Goal: Task Accomplishment & Management: Manage account settings

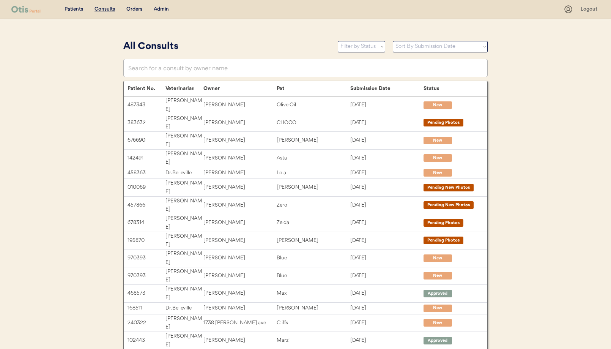
click at [159, 8] on div "Admin" at bounding box center [161, 10] width 15 height 8
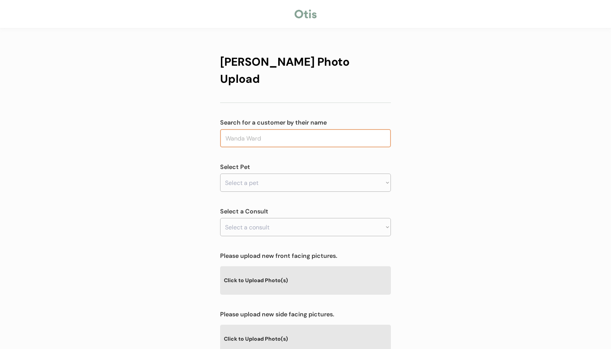
click at [265, 129] on input "text" at bounding box center [305, 138] width 171 height 18
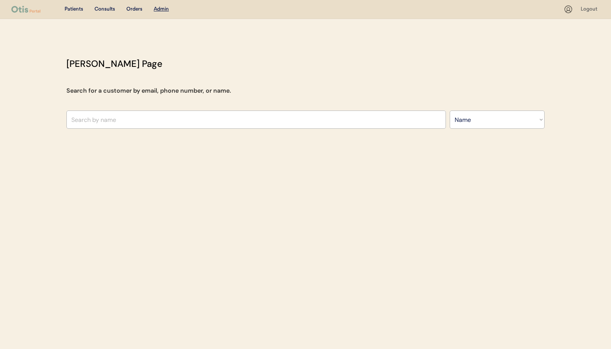
select select ""Name""
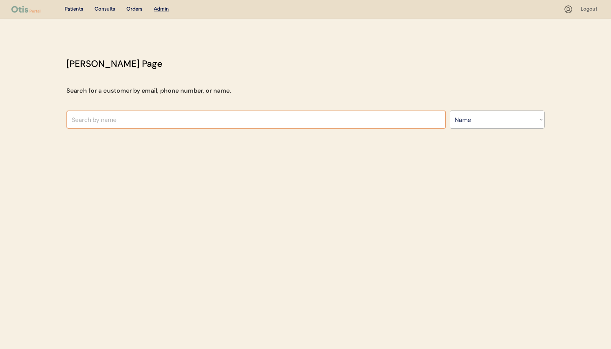
click at [127, 120] on input "text" at bounding box center [255, 119] width 379 height 18
type input "Kr"
type input "Kristy Tennant"
type input "Krystal Allen"
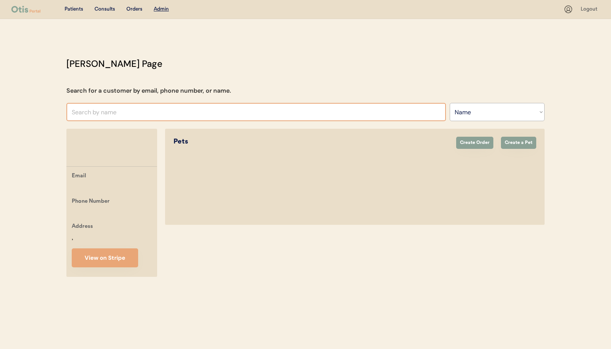
click at [96, 111] on input "text" at bounding box center [255, 112] width 379 height 18
type input "LeSh"
type input "LeSha Wrim"
type input "LeSha"
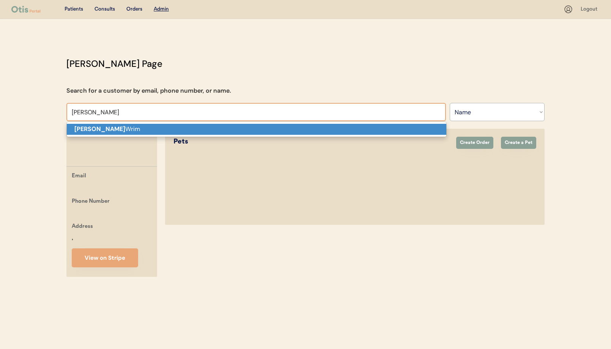
click at [110, 128] on p "LeSha Wrim" at bounding box center [256, 129] width 379 height 11
type input "LeSha Wrim"
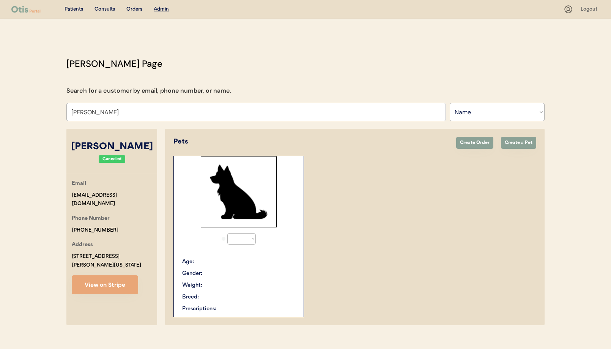
select select "true"
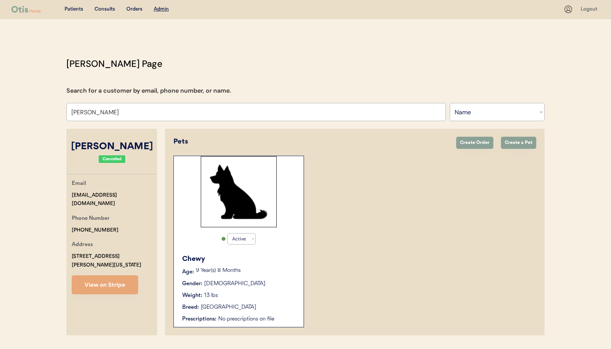
scroll to position [22, 0]
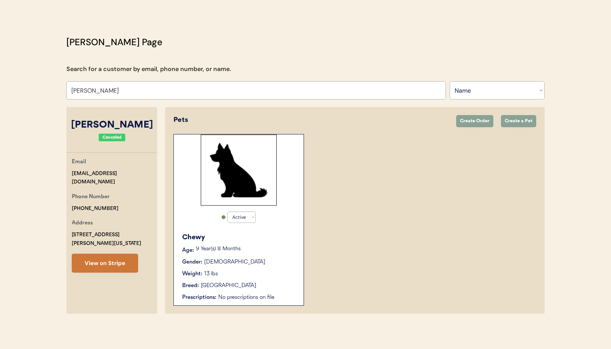
click at [87, 245] on div "Email leshawrim@hotmail.com Phone Number +17574720964 Address 4133 MacArthur Rd…" at bounding box center [111, 214] width 91 height 115
click at [91, 253] on button "View on Stripe" at bounding box center [105, 262] width 66 height 19
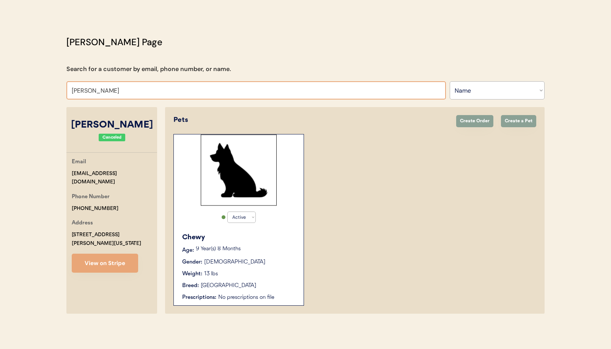
drag, startPoint x: 118, startPoint y: 91, endPoint x: 60, endPoint y: 89, distance: 58.4
click at [60, 89] on div "Otis Admin Page Search for a customer by email, phone number, or name. LeSha Wr…" at bounding box center [305, 176] width 493 height 282
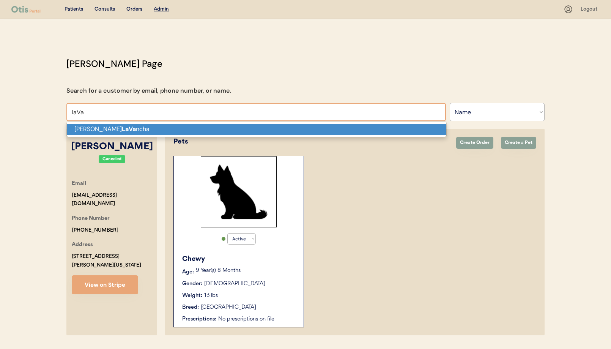
click at [122, 131] on strong "LaVa" at bounding box center [129, 129] width 14 height 8
type input "[PERSON_NAME]"
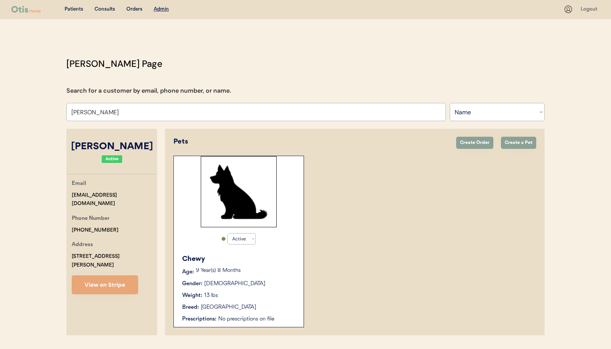
select select "true"
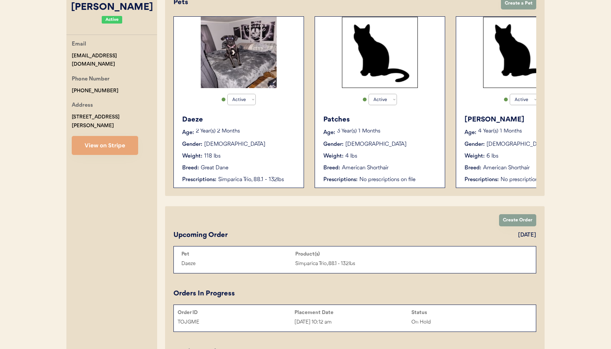
scroll to position [171, 0]
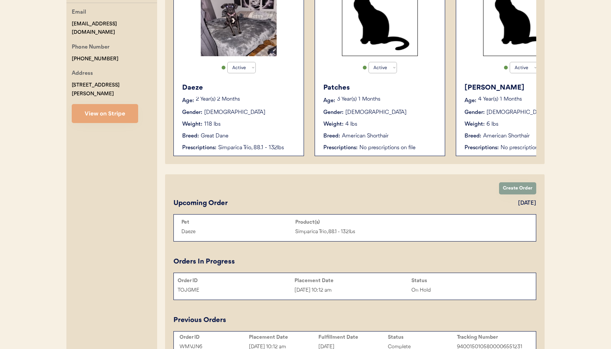
type input "Michael LaVancha"
click at [261, 145] on div "Simparica Trio, 88.1 - 132lbs" at bounding box center [257, 148] width 78 height 8
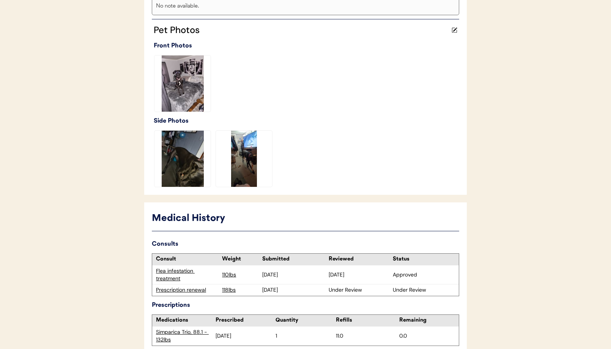
scroll to position [233, 0]
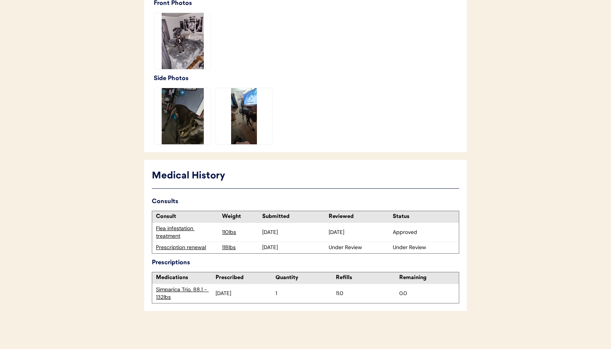
click at [186, 247] on div "Prescription renewal" at bounding box center [187, 248] width 62 height 8
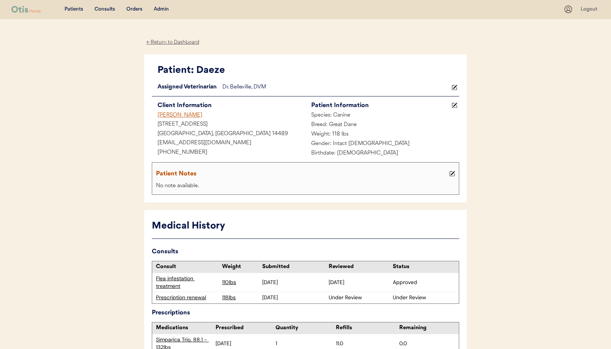
click at [161, 8] on div "Admin" at bounding box center [161, 10] width 15 height 8
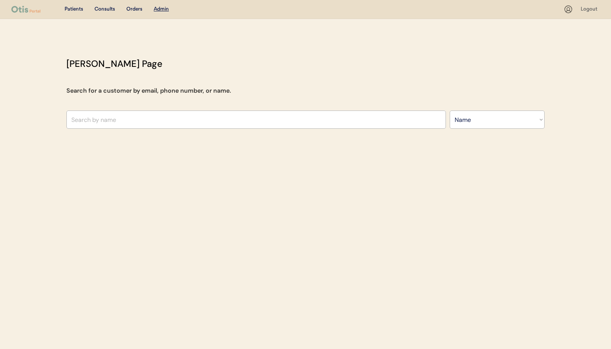
select select ""Name""
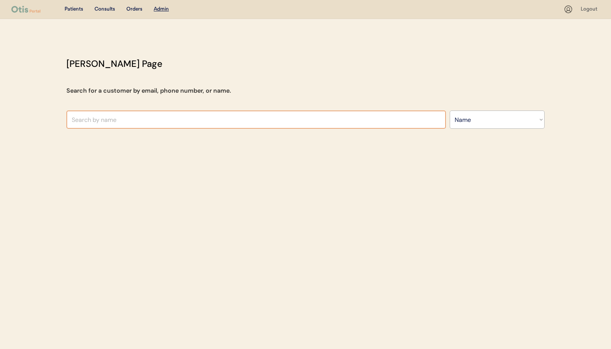
click at [188, 113] on input "text" at bounding box center [255, 119] width 379 height 18
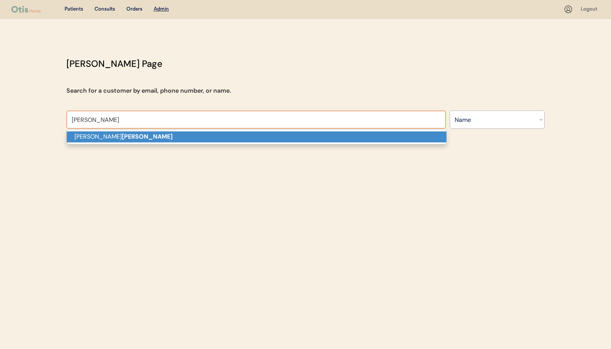
click at [162, 134] on p "[PERSON_NAME]" at bounding box center [256, 136] width 379 height 11
type input "[PERSON_NAME]"
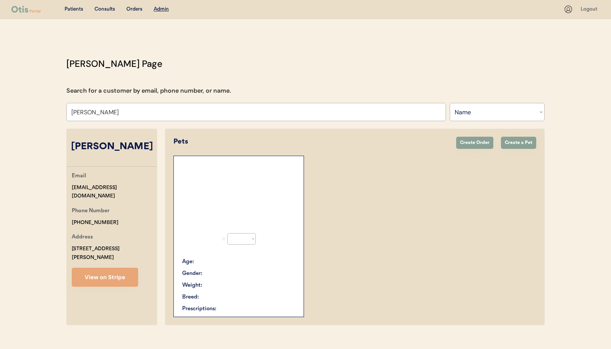
select select "true"
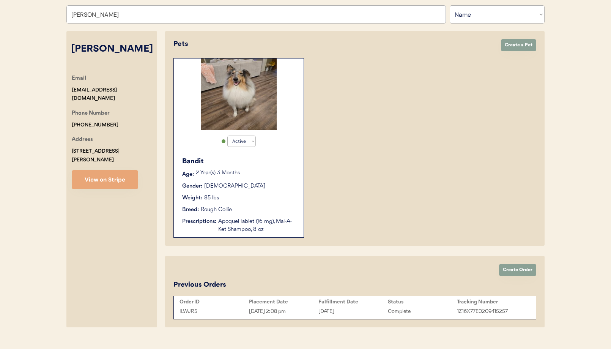
scroll to position [111, 0]
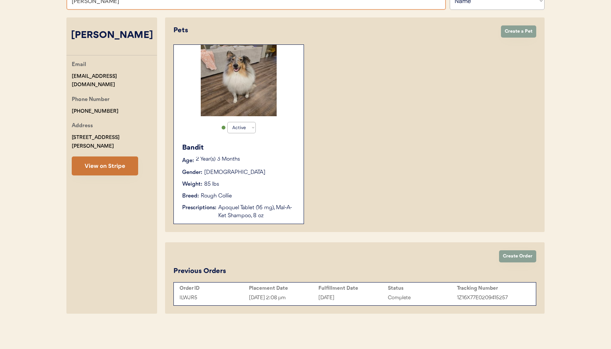
click at [107, 156] on button "View on Stripe" at bounding box center [105, 165] width 66 height 19
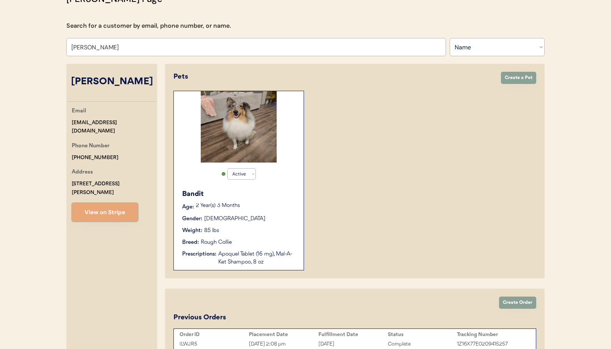
scroll to position [0, 0]
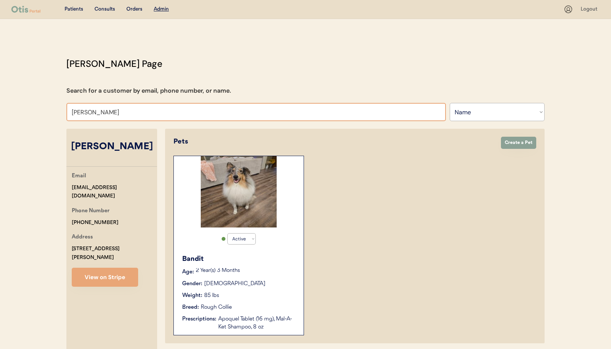
drag, startPoint x: 124, startPoint y: 114, endPoint x: 59, endPoint y: 113, distance: 65.2
click at [59, 113] on div "Otis Admin Page Search for a customer by email, phone number, or name. SHELLEY …" at bounding box center [305, 242] width 493 height 371
type input "Ryan Walters"
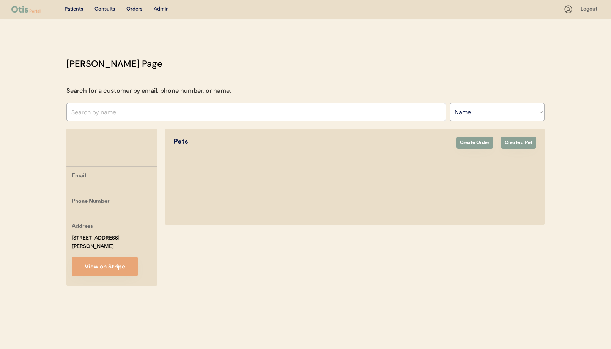
click at [422, 272] on div "Pets Create Order Create a Pet Active Active Inactive Bandit Age: 2 Year(s) 3 M…" at bounding box center [354, 207] width 379 height 157
click at [191, 113] on input "text" at bounding box center [255, 112] width 379 height 18
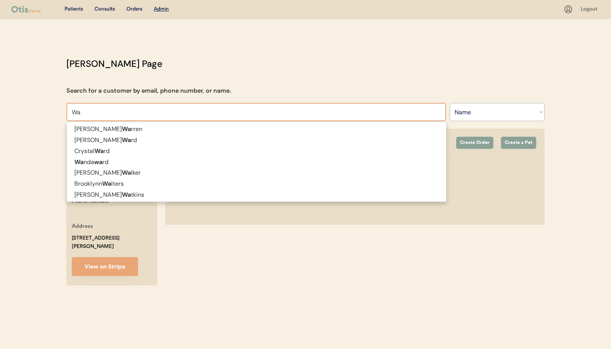
type input "W"
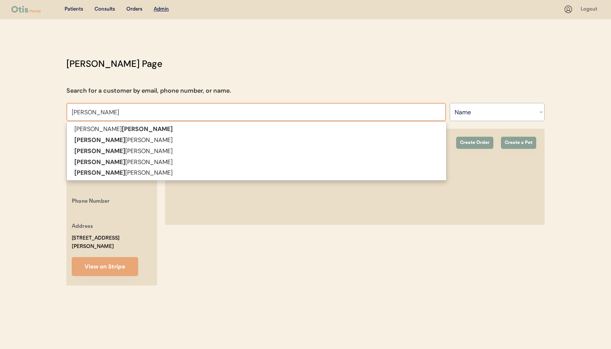
type input "Ryan"
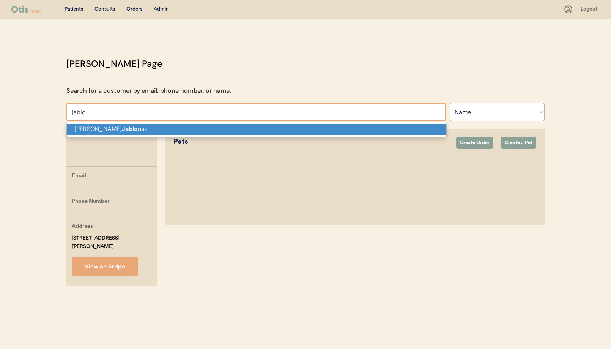
click at [148, 129] on p "Michal Jablo nski" at bounding box center [256, 129] width 379 height 11
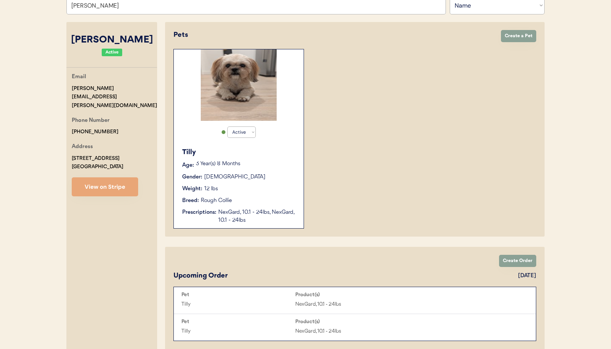
scroll to position [116, 0]
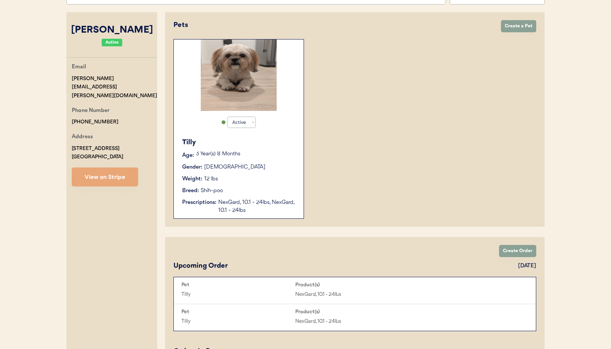
type input "Michal Jablonski"
click at [277, 198] on div "NexGard, 10.1 - 24lbs, NexGard, 10.1 - 24lbs" at bounding box center [257, 206] width 78 height 16
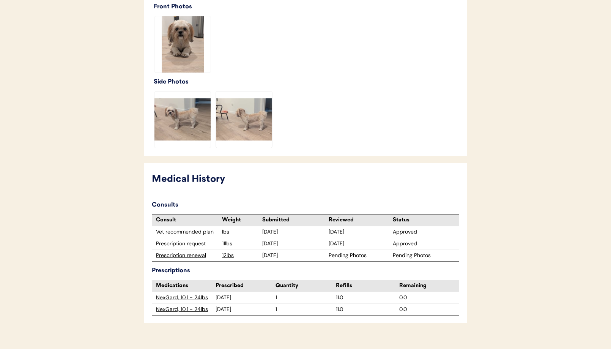
scroll to position [250, 0]
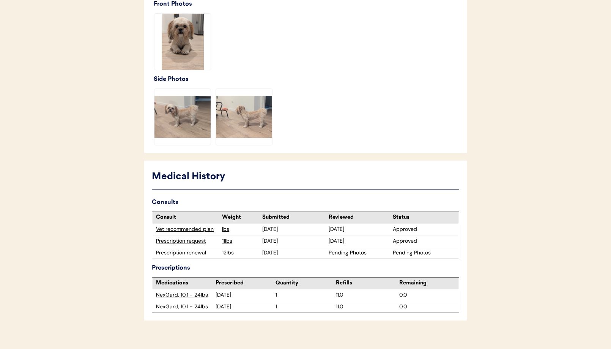
click at [178, 249] on div "Prescription renewal" at bounding box center [187, 253] width 62 height 8
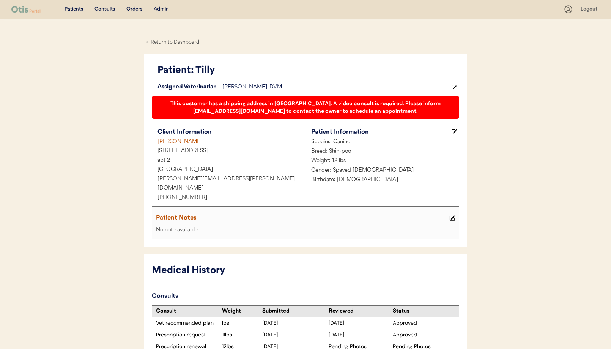
click at [161, 10] on div "Admin" at bounding box center [161, 10] width 15 height 8
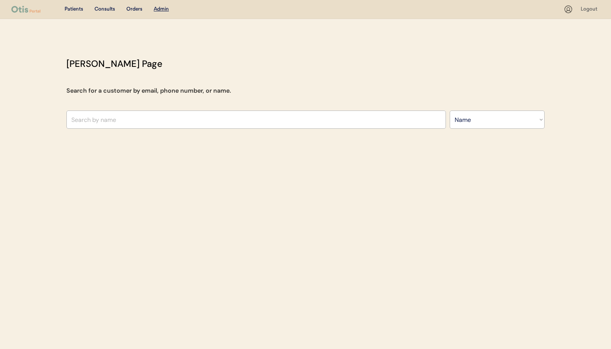
select select ""Name""
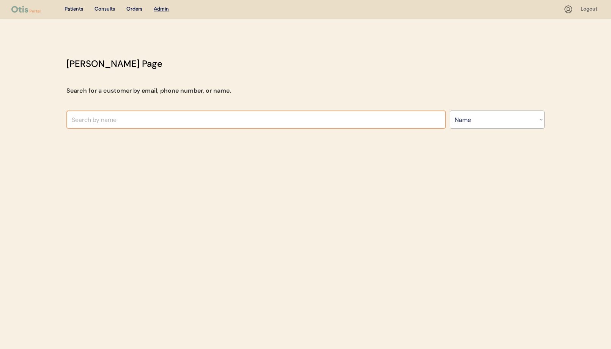
click at [154, 119] on input "text" at bounding box center [255, 119] width 379 height 18
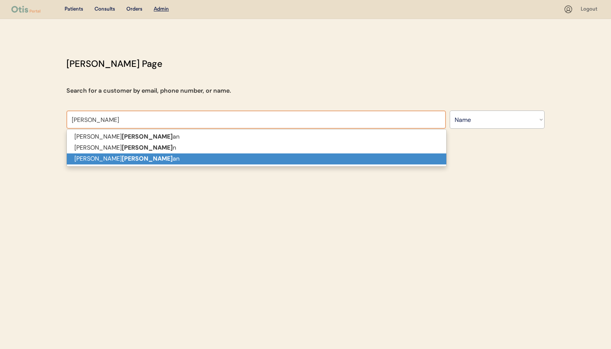
click at [148, 163] on p "[PERSON_NAME] an" at bounding box center [256, 158] width 379 height 11
type input "[PERSON_NAME]"
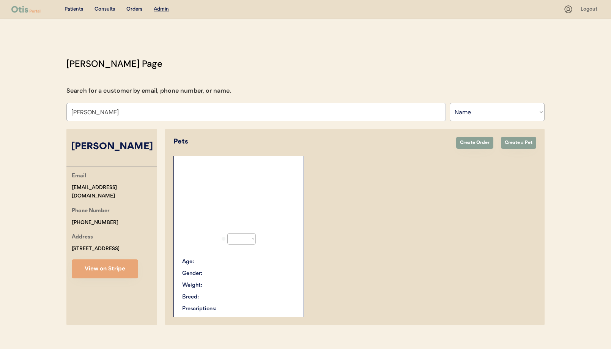
select select "true"
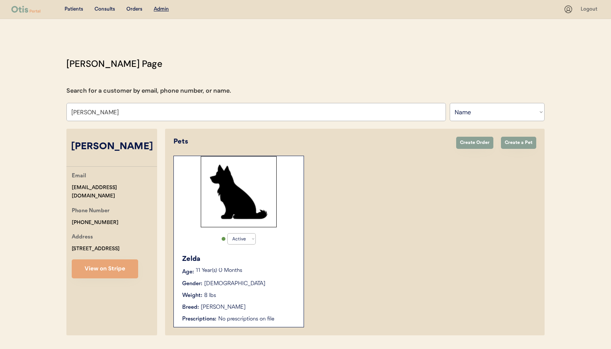
type input "[PERSON_NAME]"
click at [280, 255] on div "Zelda" at bounding box center [239, 259] width 114 height 10
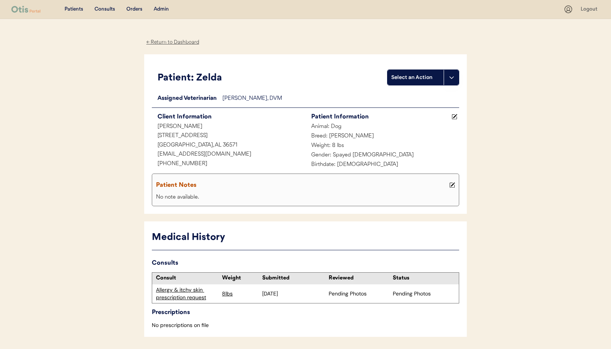
click at [183, 290] on div "Allergy & itchy skin prescription request" at bounding box center [187, 293] width 62 height 15
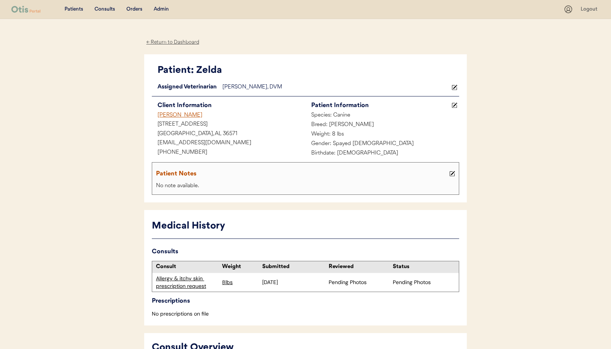
click at [178, 41] on div "← Return to Dashboard" at bounding box center [172, 42] width 57 height 9
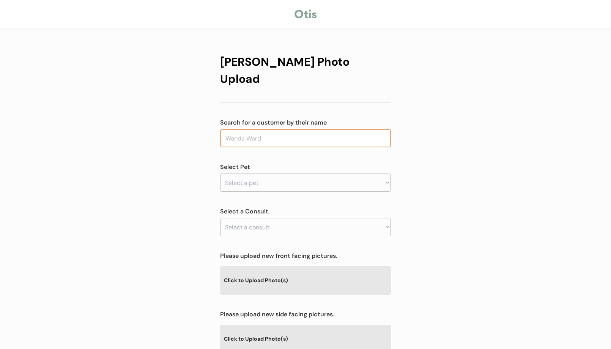
click at [256, 129] on input "text" at bounding box center [305, 138] width 171 height 18
drag, startPoint x: 387, startPoint y: 122, endPoint x: 197, endPoint y: 121, distance: 190.4
click at [197, 121] on div "Otis Photo Upload Search for a customer by their name Hi Emily, this is Janine …" at bounding box center [305, 244] width 611 height 489
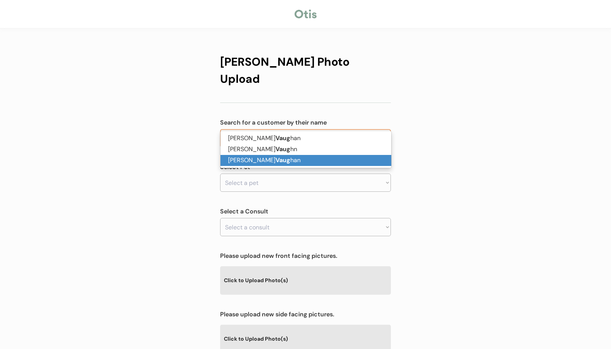
click at [245, 156] on p "Ashley M. Vaug han" at bounding box center [305, 160] width 171 height 11
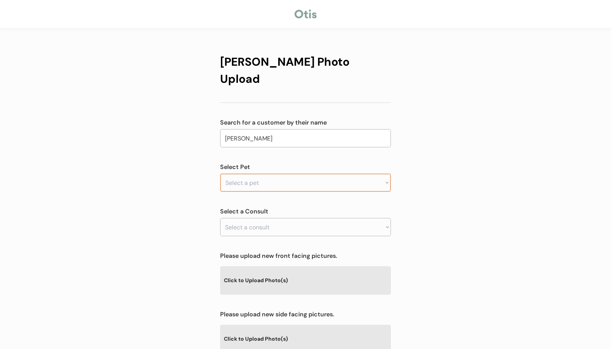
type input "[PERSON_NAME]"
click at [248, 173] on select "Select a pet Zelda" at bounding box center [305, 182] width 171 height 18
select select ""1348695171700984260__LOOKUP__1754993466526x889117947595587600""
click at [220, 173] on select "Select a pet Zelda" at bounding box center [305, 182] width 171 height 18
click at [276, 218] on select "Select a consult" at bounding box center [305, 227] width 171 height 18
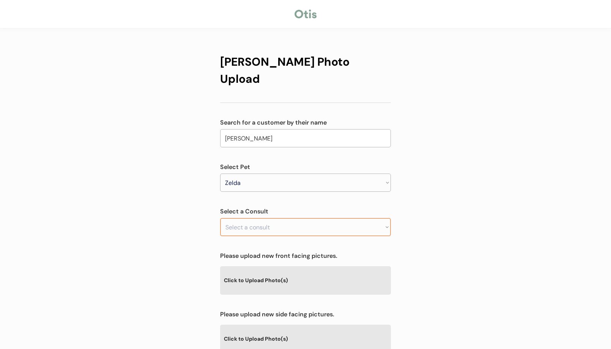
click at [475, 201] on div "Otis Photo Upload Search for a customer by their name Ashley M. Vaughan vaug Se…" at bounding box center [305, 244] width 611 height 489
click at [357, 218] on select "Select a consult Allergy & itchy skin prescription request" at bounding box center [305, 227] width 171 height 18
select select ""1348695171700984260__LOOKUP__1754993497016x854784594652692500""
click at [220, 218] on select "Select a consult Allergy & itchy skin prescription request" at bounding box center [305, 227] width 171 height 18
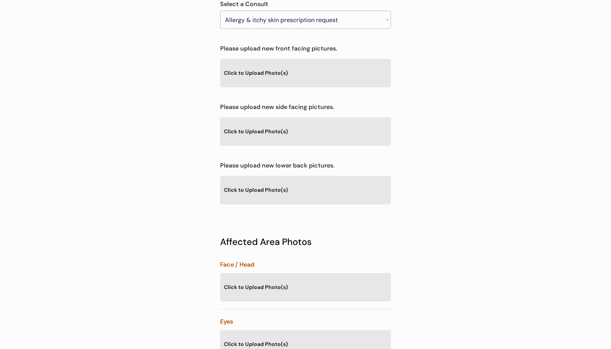
scroll to position [206, 0]
click at [289, 118] on div "Click to Upload Photo(s)" at bounding box center [305, 132] width 171 height 28
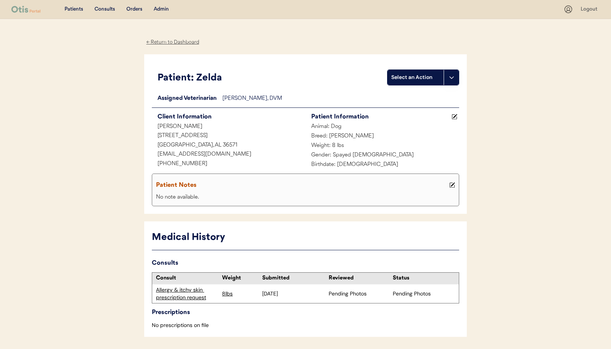
click at [161, 9] on div "Admin" at bounding box center [161, 10] width 15 height 8
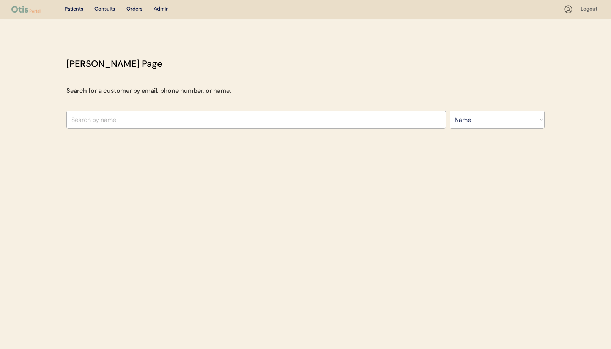
select select ""Name""
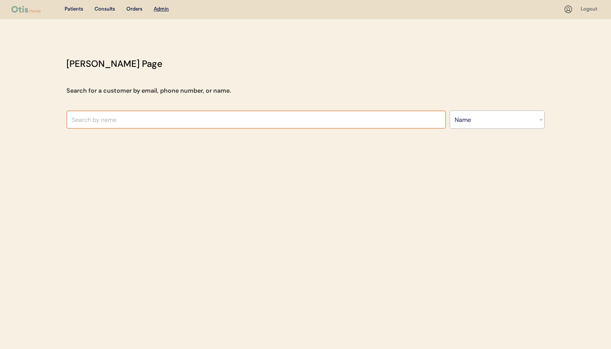
click at [152, 115] on input "text" at bounding box center [255, 119] width 379 height 18
type input "laur"
type input "[PERSON_NAME]"
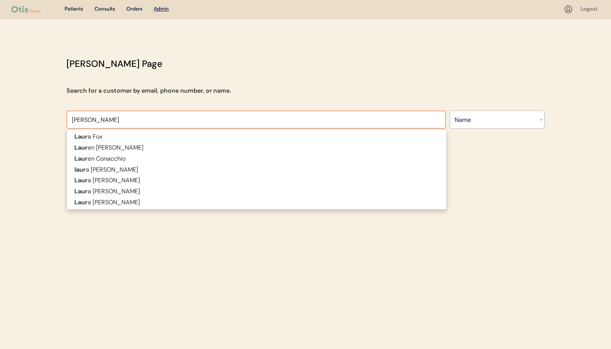
type input "[PERSON_NAME]"
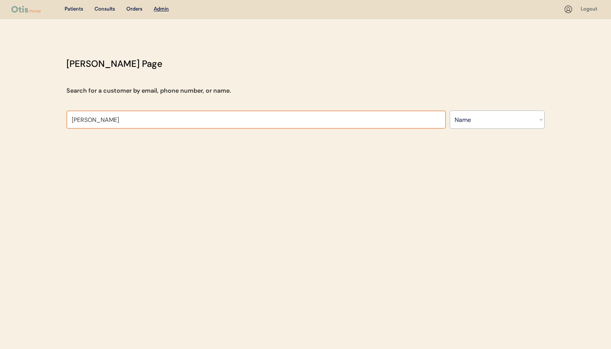
type input "[PERSON_NAME]"
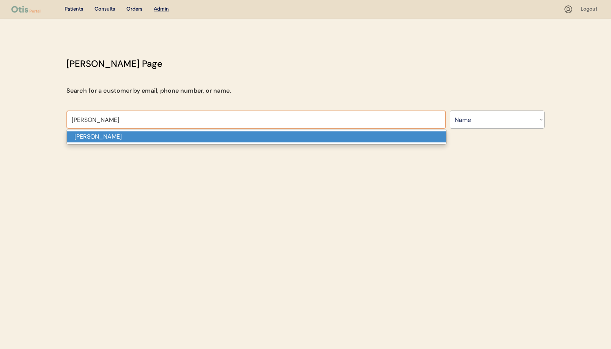
click at [135, 136] on p "[PERSON_NAME]" at bounding box center [256, 136] width 379 height 11
type input "[PERSON_NAME]"
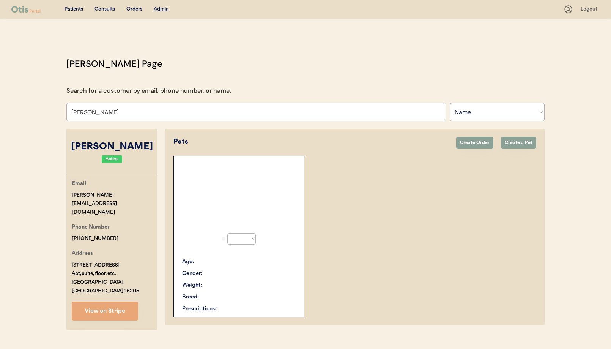
select select "true"
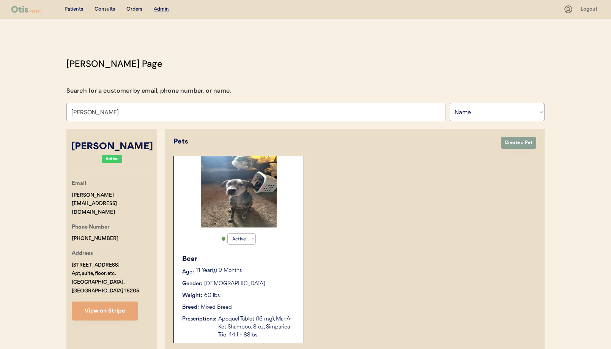
type input "[PERSON_NAME]"
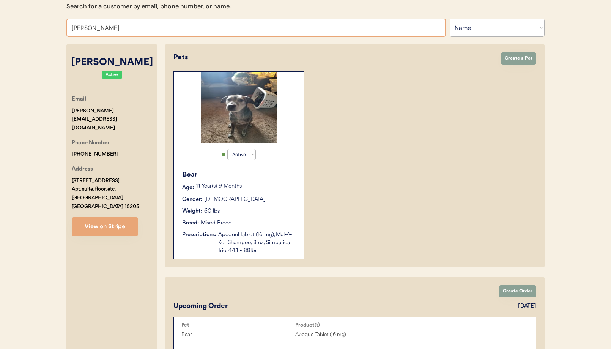
scroll to position [85, 0]
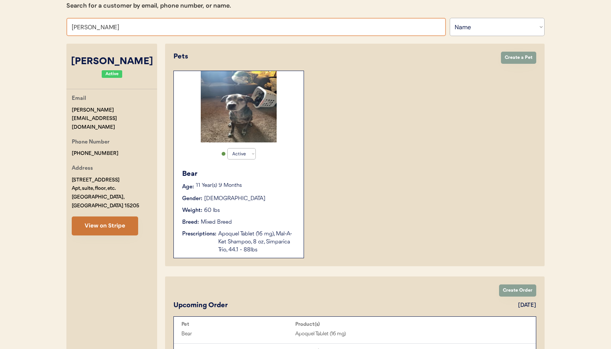
click at [115, 216] on button "View on Stripe" at bounding box center [105, 225] width 66 height 19
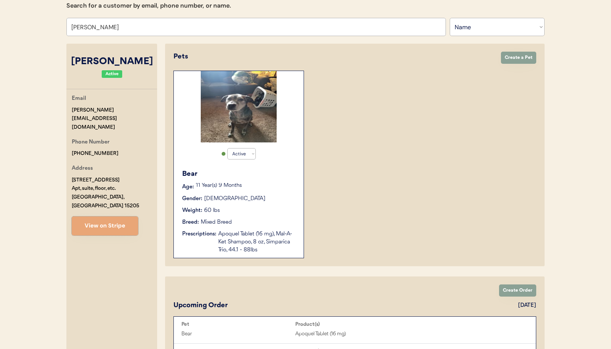
click at [249, 236] on div "Apoquel Tablet (16 mg), Mal-A-Ket Shampoo, 8 oz, Simparica Trio, 44.1 - 88lbs" at bounding box center [257, 242] width 78 height 24
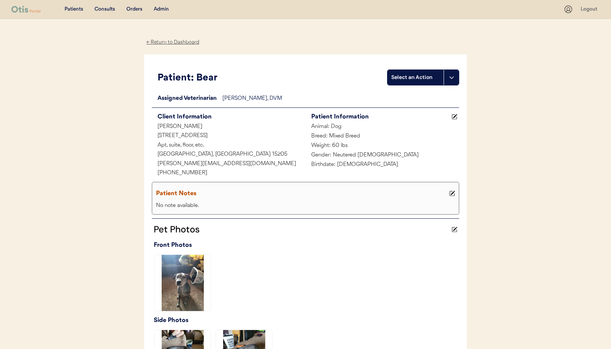
click at [165, 41] on div "← Return to Dashboard" at bounding box center [172, 42] width 57 height 9
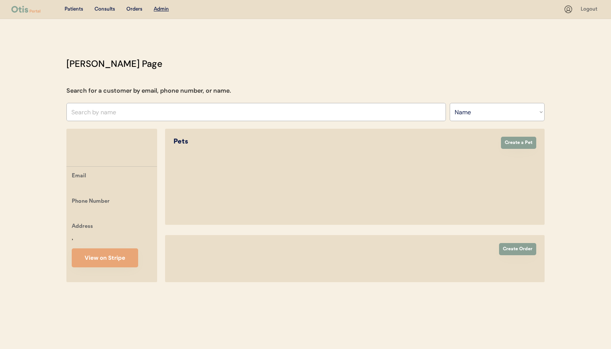
select select ""Name""
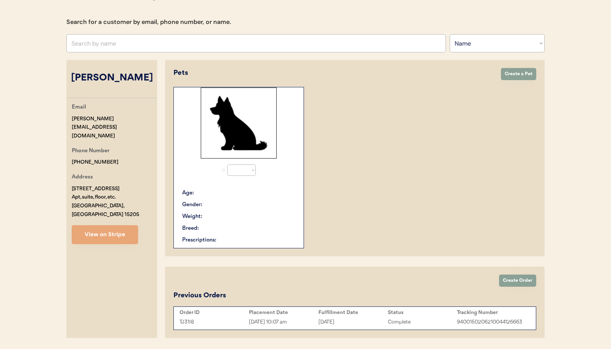
select select "true"
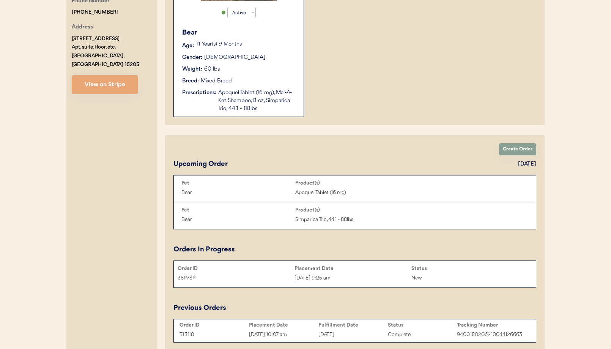
scroll to position [257, 0]
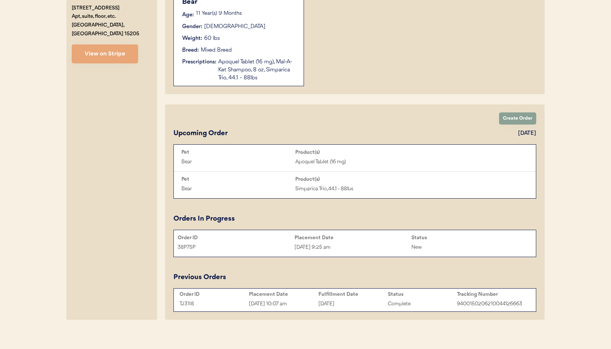
click at [349, 241] on div "38P7SP Aug 13, 2025 9:25 am New" at bounding box center [355, 246] width 362 height 11
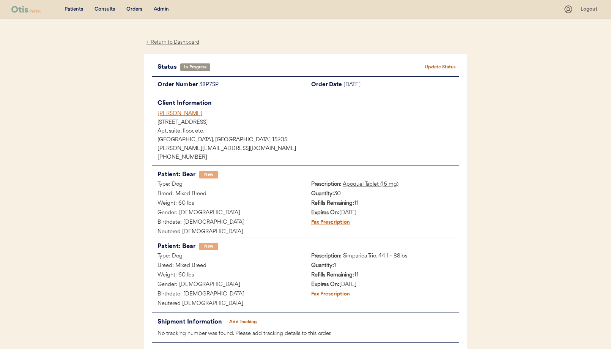
click at [163, 8] on div "Admin" at bounding box center [161, 10] width 15 height 8
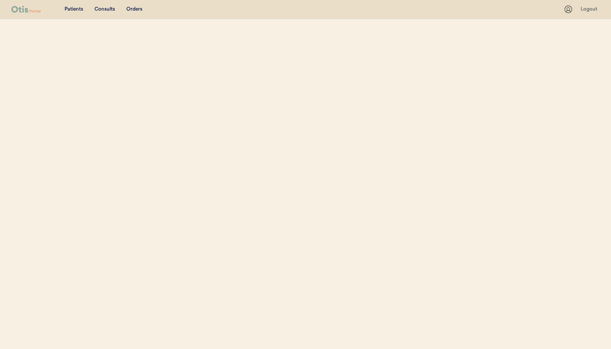
select select ""Name""
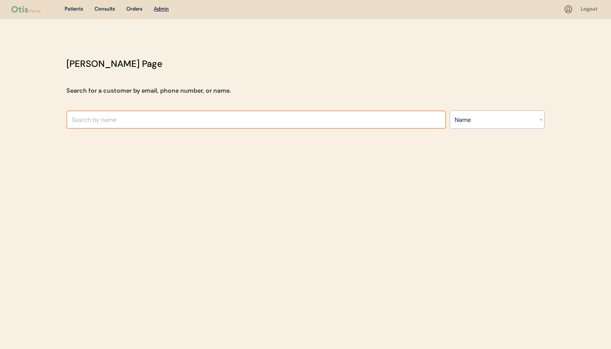
click at [107, 120] on input "text" at bounding box center [255, 119] width 379 height 18
paste input "Genevieve Brooks"
type input "Genevieve Brooks"
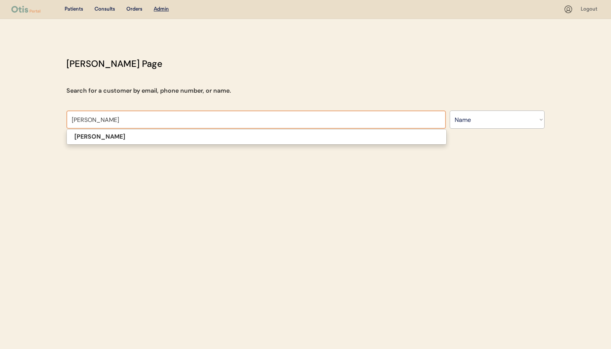
click at [152, 134] on p "Genevieve Brooks" at bounding box center [256, 136] width 379 height 11
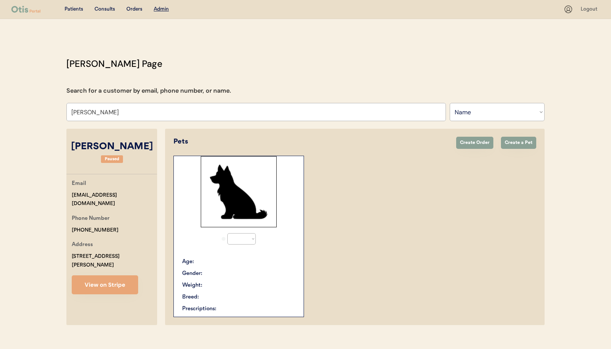
select select "true"
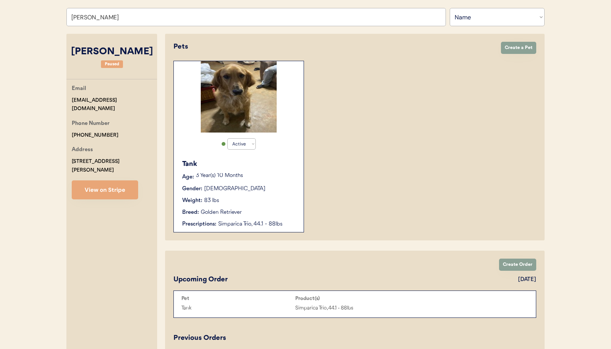
scroll to position [96, 0]
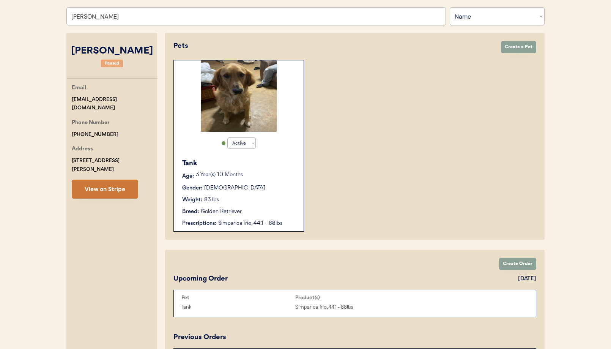
type input "Genevieve Brooks"
click at [89, 180] on button "View on Stripe" at bounding box center [105, 188] width 66 height 19
click at [259, 187] on div "Gender: Male" at bounding box center [239, 188] width 114 height 8
click at [259, 187] on div "Gender: [DEMOGRAPHIC_DATA]" at bounding box center [239, 188] width 114 height 8
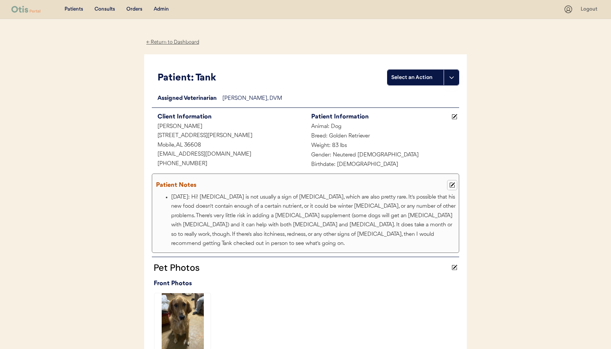
click at [455, 184] on button at bounding box center [451, 184] width 9 height 9
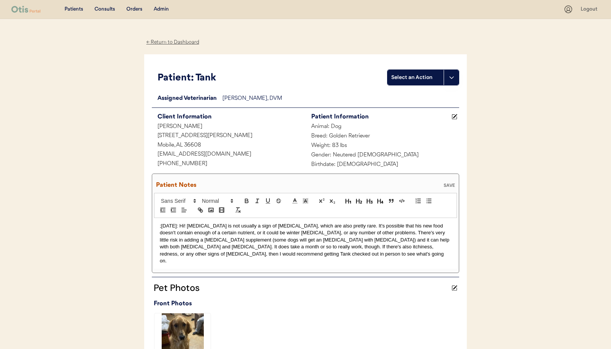
drag, startPoint x: 159, startPoint y: 225, endPoint x: 163, endPoint y: 227, distance: 4.8
click at [159, 225] on div ";2/20/25: Hi! Dry skin is not usually a sign of food allergies, which are also …" at bounding box center [305, 243] width 303 height 51
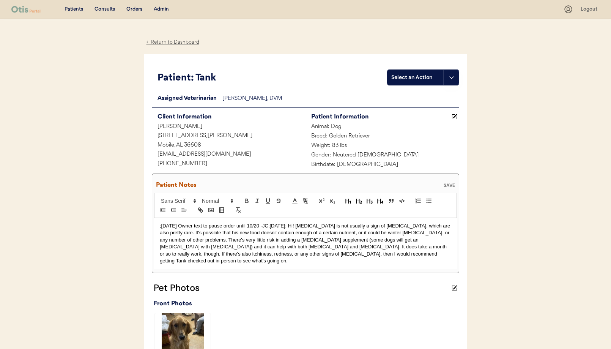
click at [447, 184] on div "SAVE" at bounding box center [449, 185] width 15 height 5
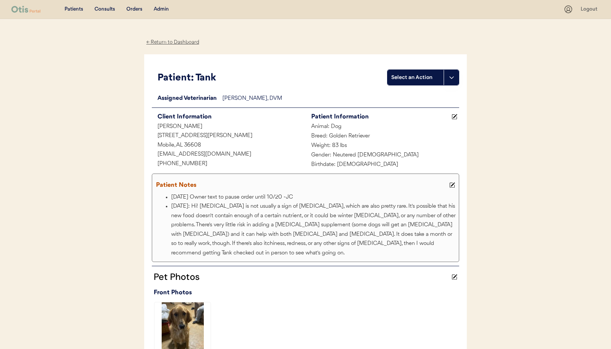
drag, startPoint x: 167, startPoint y: 36, endPoint x: 167, endPoint y: 32, distance: 4.2
click at [167, 36] on div "← Return to Dashboard Patient: Tank Select an Action Loading... Assigned Veteri…" at bounding box center [305, 322] width 322 height 607
click at [163, 10] on div "Admin" at bounding box center [161, 10] width 15 height 8
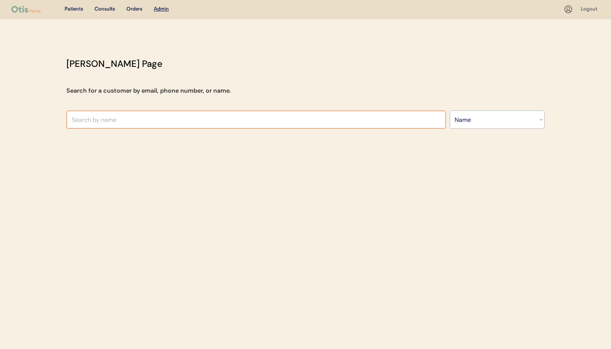
select select ""Name""
click at [166, 119] on input "text" at bounding box center [255, 119] width 379 height 18
type input "shannon"
type input "shannon Layton"
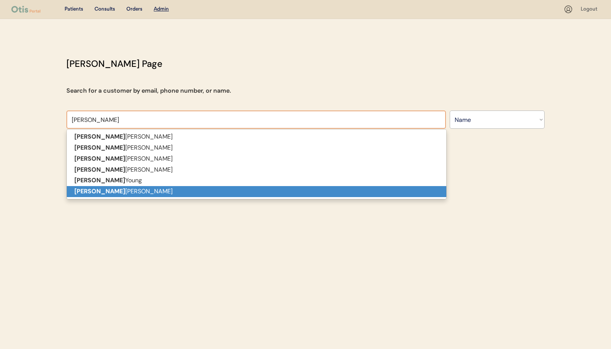
click at [153, 192] on p "Shannon Foley" at bounding box center [256, 191] width 379 height 11
type input "[PERSON_NAME]"
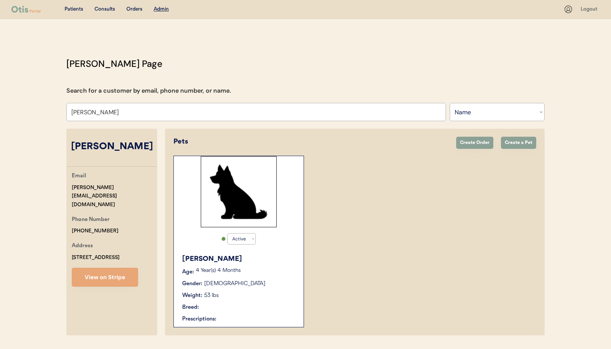
select select "true"
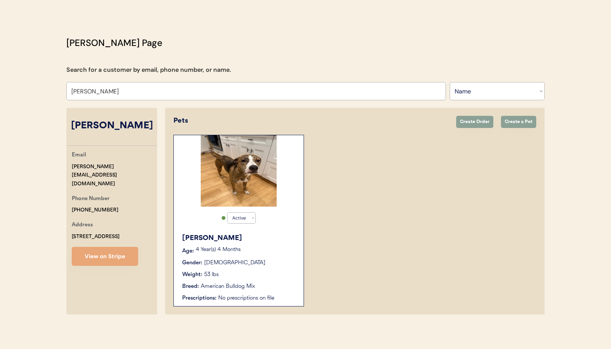
scroll to position [22, 0]
type input "[PERSON_NAME]"
click at [286, 251] on p "4 Year(s) 4 Months" at bounding box center [246, 248] width 100 height 5
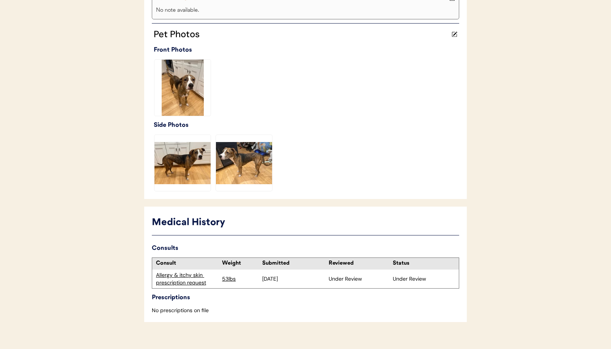
scroll to position [188, 0]
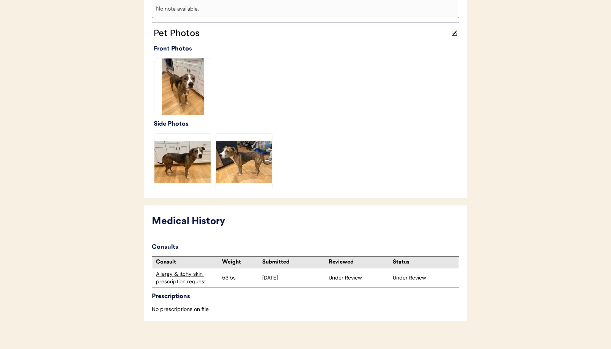
click at [169, 279] on div "Allergy & itchy skin prescription request" at bounding box center [187, 277] width 62 height 15
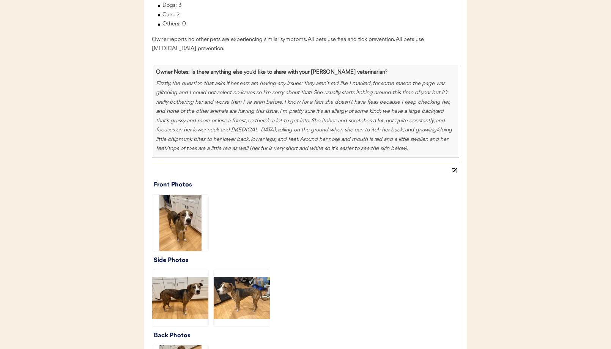
scroll to position [951, 0]
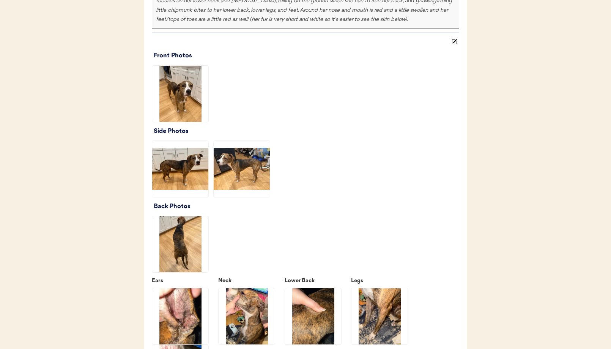
click at [173, 99] on img at bounding box center [180, 94] width 56 height 56
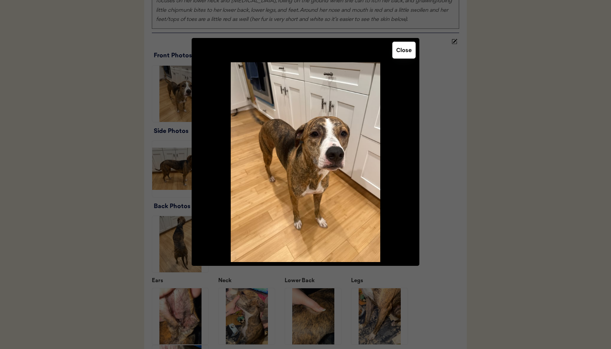
click at [404, 54] on button "Close" at bounding box center [403, 50] width 23 height 17
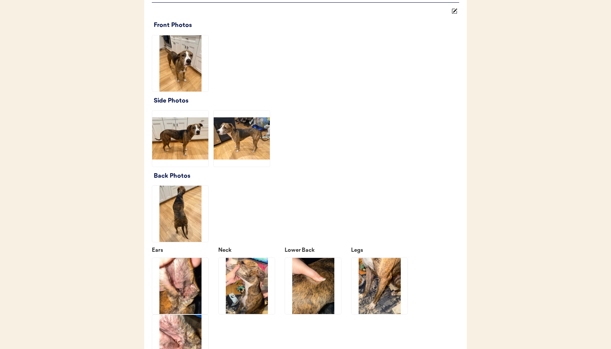
scroll to position [987, 0]
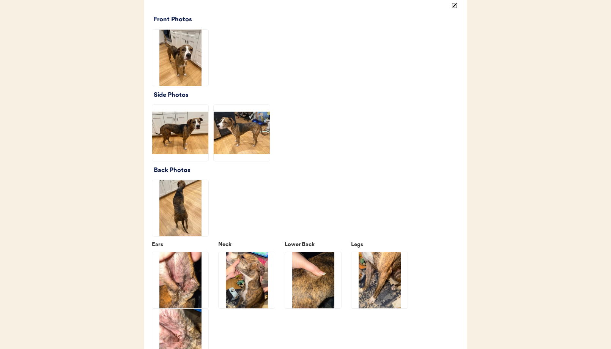
click at [251, 153] on img at bounding box center [242, 133] width 56 height 56
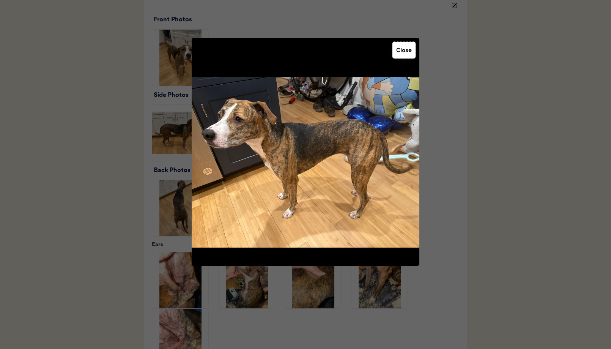
click at [404, 56] on button "Close" at bounding box center [403, 50] width 23 height 17
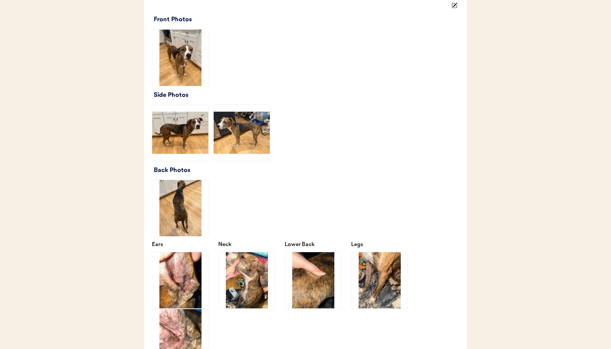
click at [197, 153] on img at bounding box center [180, 133] width 56 height 56
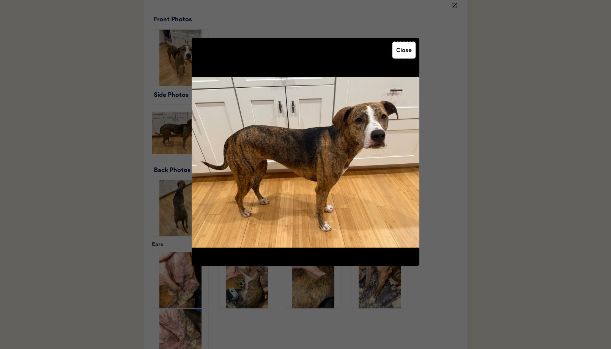
click at [406, 55] on button "Close" at bounding box center [403, 50] width 23 height 17
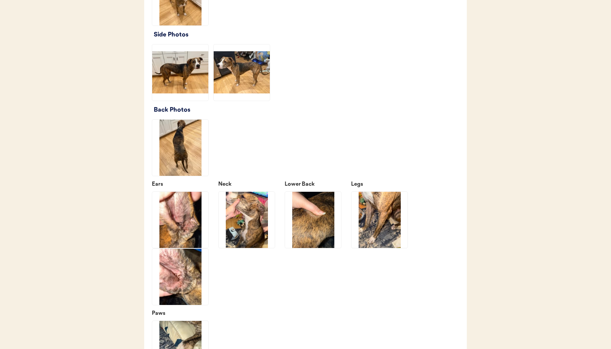
scroll to position [1053, 0]
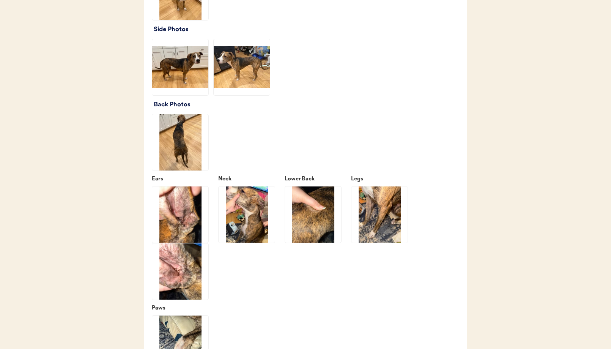
click at [185, 155] on img at bounding box center [180, 142] width 56 height 56
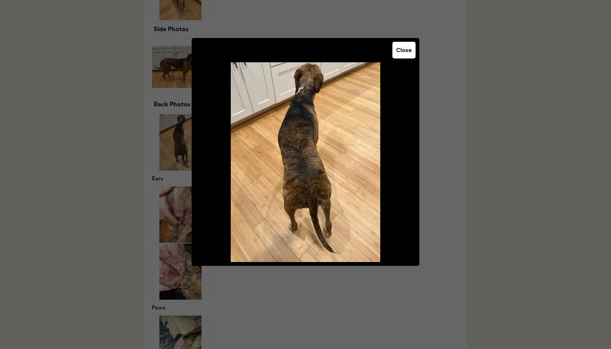
click at [406, 50] on button "Close" at bounding box center [403, 50] width 23 height 17
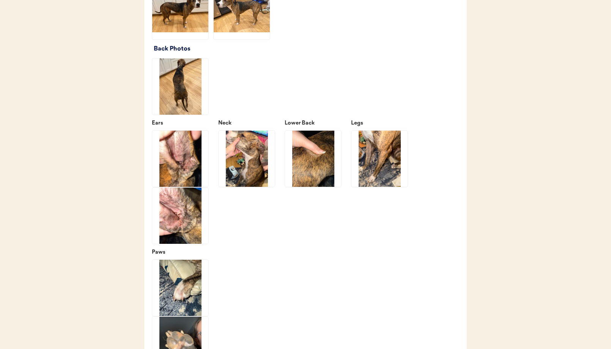
click at [177, 163] on img at bounding box center [180, 158] width 56 height 56
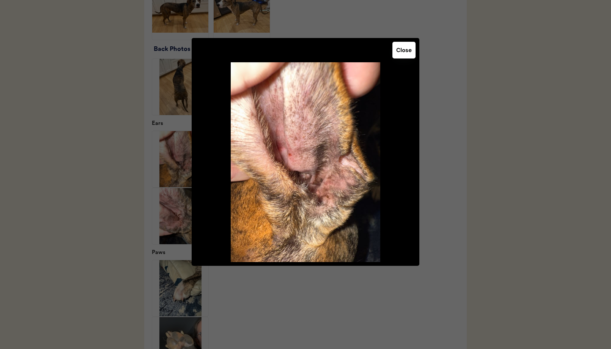
click at [402, 52] on button "Close" at bounding box center [403, 50] width 23 height 17
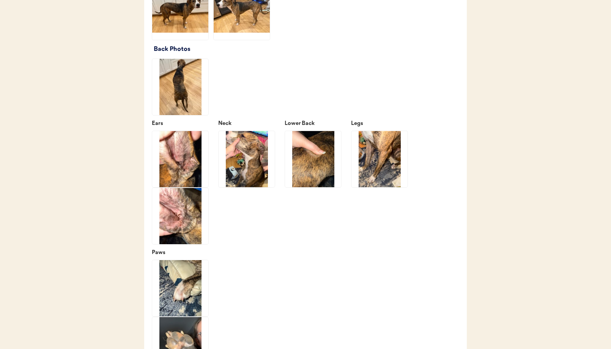
click at [187, 225] on img at bounding box center [180, 216] width 56 height 56
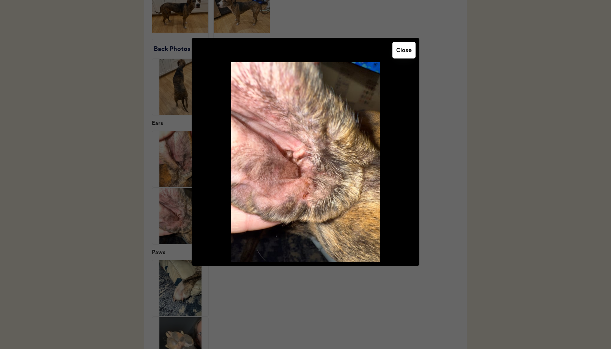
click at [402, 52] on button "Close" at bounding box center [403, 50] width 23 height 17
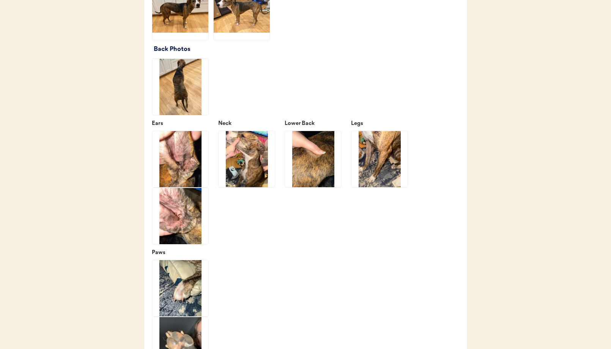
click at [254, 174] on img at bounding box center [246, 159] width 56 height 56
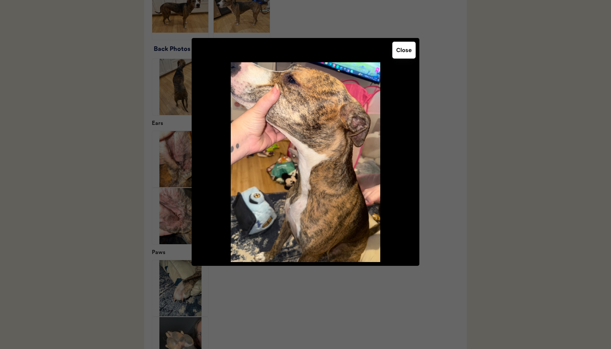
click at [401, 51] on button "Close" at bounding box center [403, 50] width 23 height 17
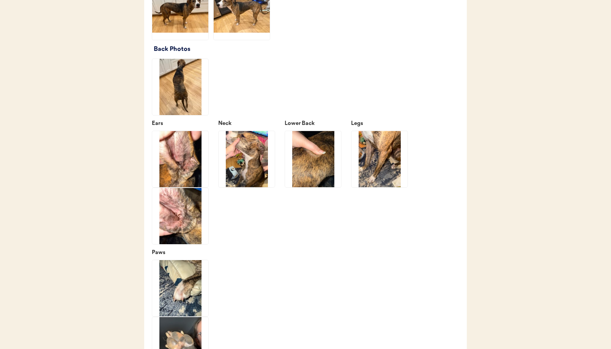
click at [324, 157] on img at bounding box center [313, 159] width 56 height 56
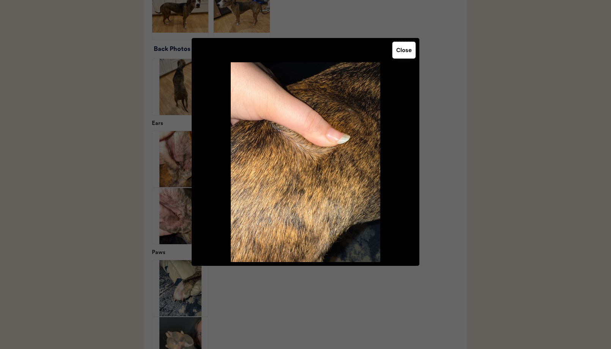
click at [401, 49] on button "Close" at bounding box center [403, 50] width 23 height 17
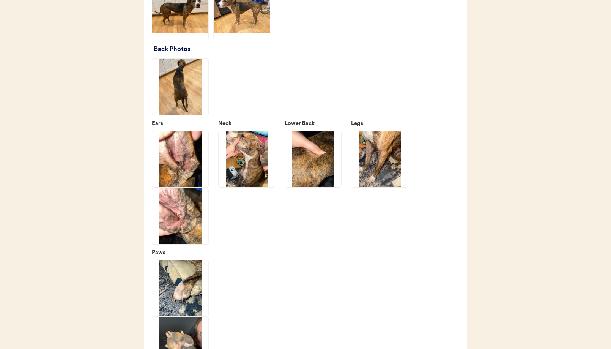
scroll to position [1107, 0]
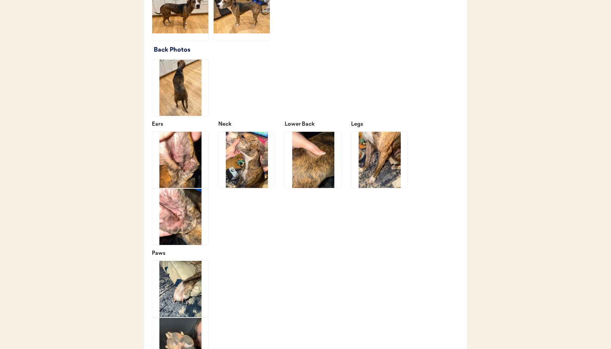
click at [374, 179] on img at bounding box center [379, 160] width 56 height 56
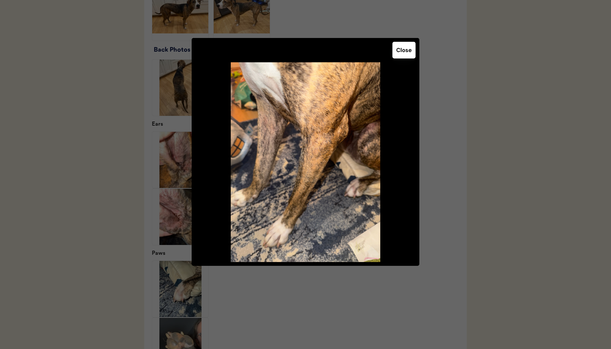
click at [405, 48] on button "Close" at bounding box center [403, 50] width 23 height 17
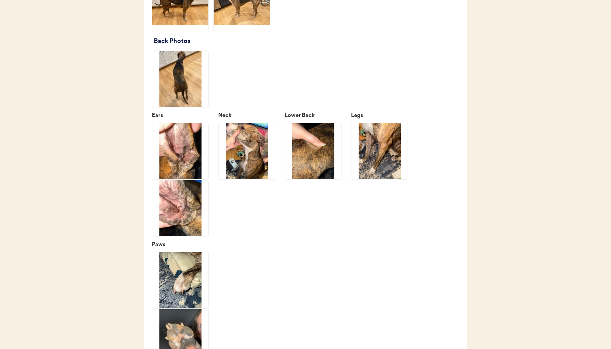
scroll to position [1100, 0]
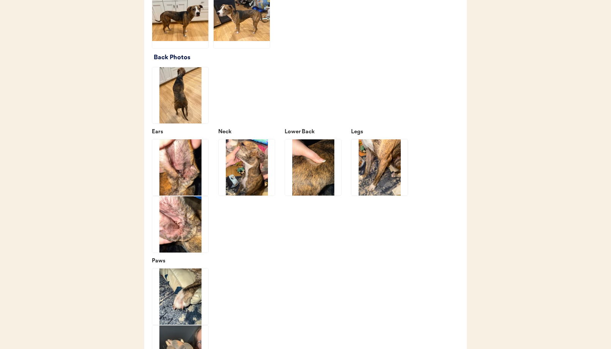
click at [248, 191] on img at bounding box center [246, 167] width 56 height 56
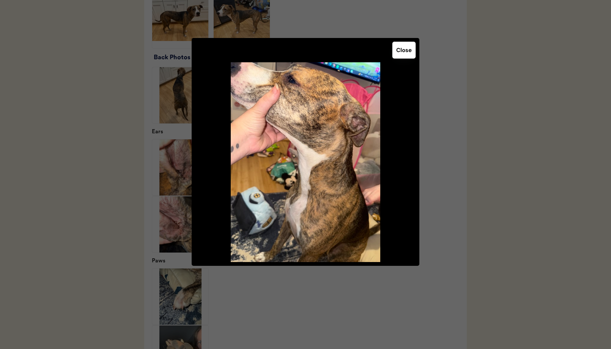
click at [407, 49] on button "Close" at bounding box center [403, 50] width 23 height 17
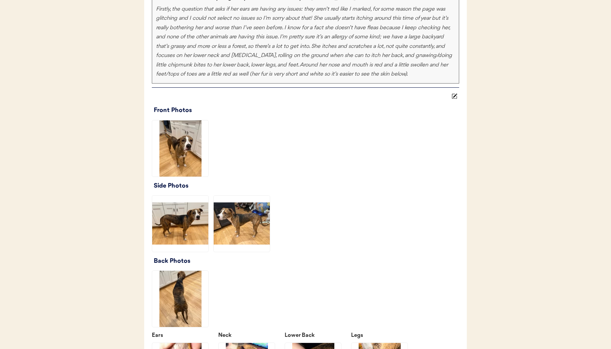
scroll to position [892, 0]
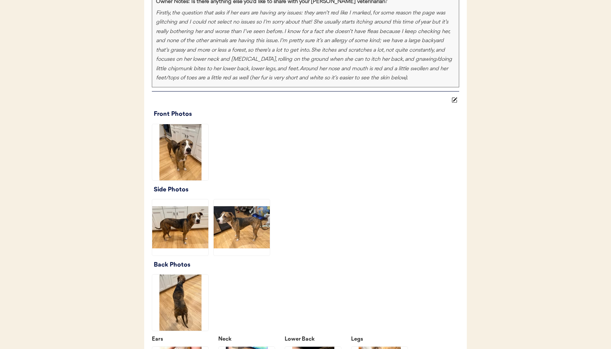
click at [186, 173] on img at bounding box center [180, 152] width 56 height 56
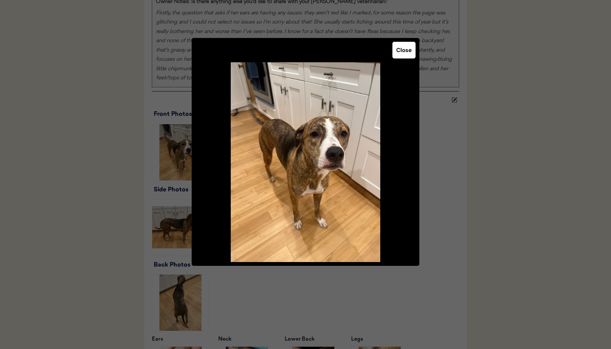
click at [399, 51] on button "Close" at bounding box center [403, 50] width 23 height 17
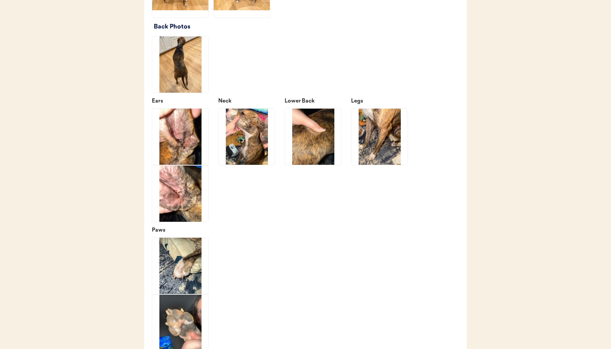
scroll to position [1131, 0]
click at [247, 140] on img at bounding box center [246, 136] width 56 height 56
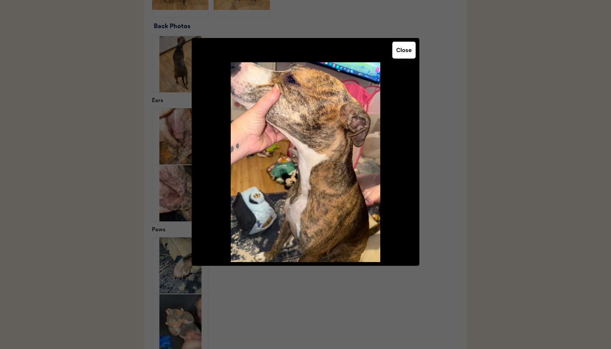
click at [398, 53] on button "Close" at bounding box center [403, 50] width 23 height 17
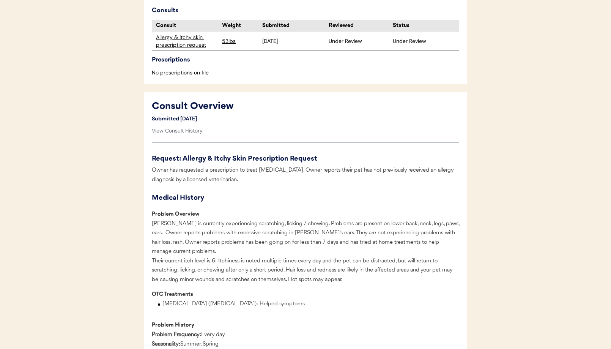
scroll to position [0, 0]
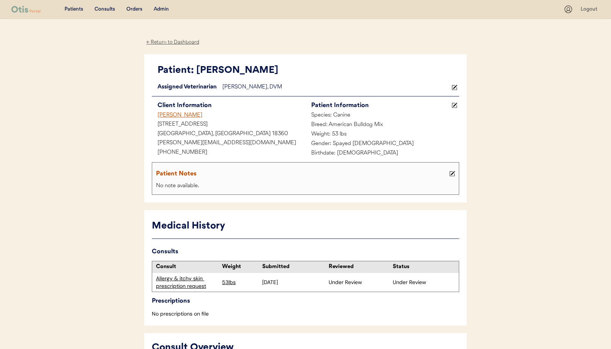
click at [169, 41] on div "← Return to Dashboard" at bounding box center [172, 42] width 57 height 9
click at [161, 7] on div "Admin" at bounding box center [161, 10] width 15 height 8
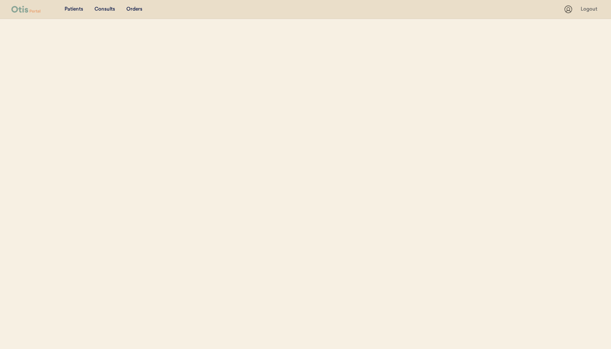
select select ""Name""
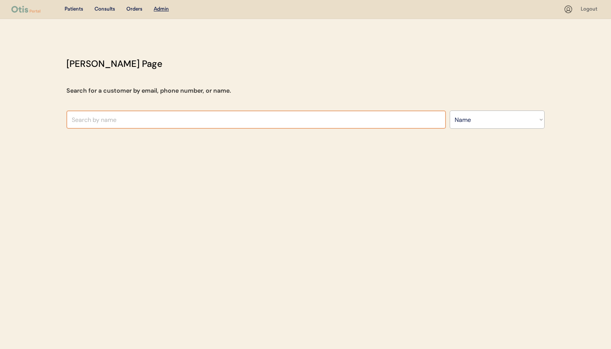
click at [141, 121] on input "text" at bounding box center [255, 119] width 379 height 18
type input "[PERSON_NAME]"
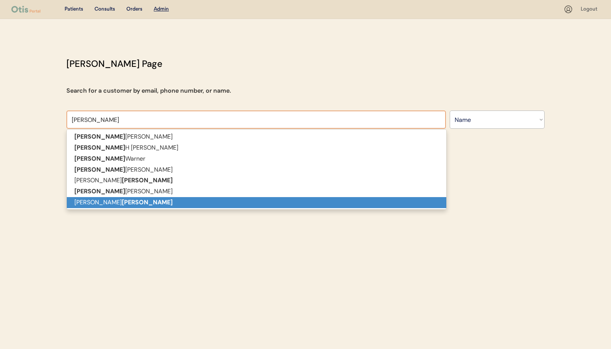
click at [95, 200] on p "[PERSON_NAME]" at bounding box center [256, 202] width 379 height 11
type input "[PERSON_NAME]"
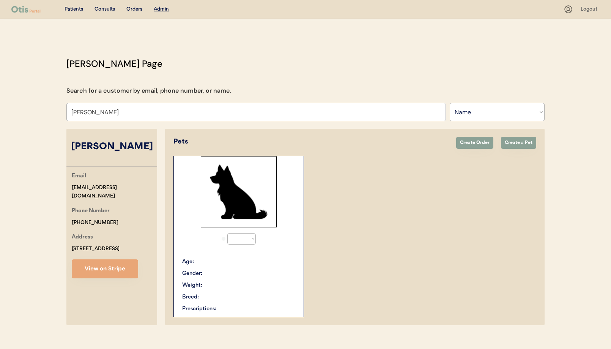
select select "true"
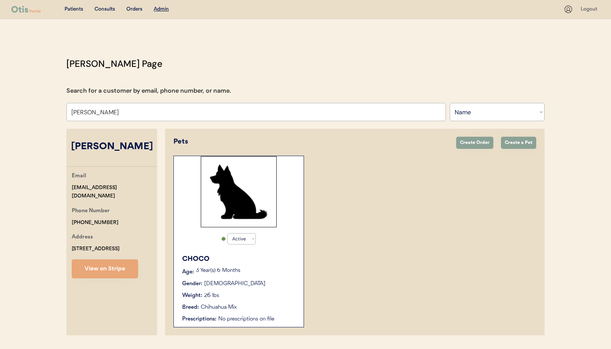
scroll to position [22, 0]
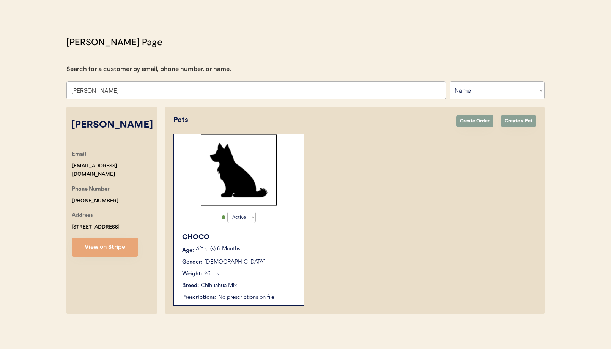
type input "[PERSON_NAME]"
click at [278, 259] on div "Gender: Male" at bounding box center [239, 262] width 114 height 8
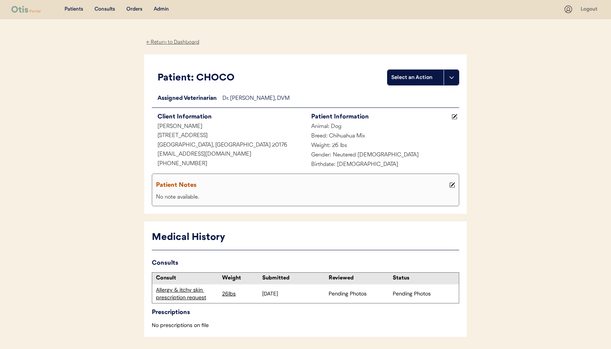
scroll to position [26, 0]
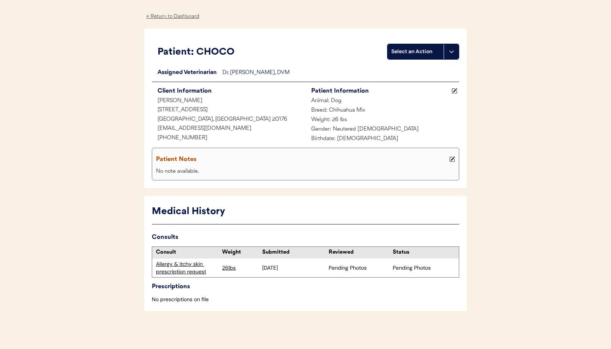
click at [185, 268] on div "Allergy & itchy skin prescription request" at bounding box center [187, 267] width 62 height 15
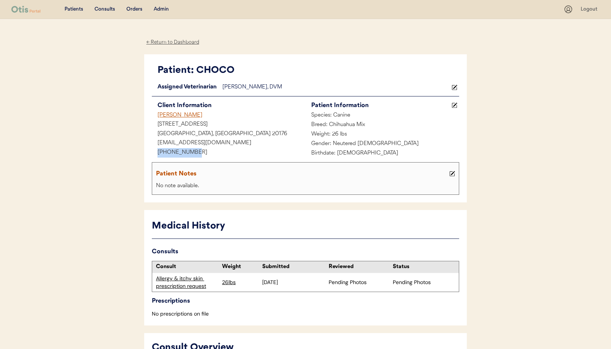
drag, startPoint x: 196, startPoint y: 153, endPoint x: 156, endPoint y: 150, distance: 40.3
click at [153, 150] on div "[PHONE_NUMBER]" at bounding box center [229, 152] width 154 height 9
copy div "[PHONE_NUMBER]"
click at [157, 9] on div "Admin" at bounding box center [161, 10] width 15 height 8
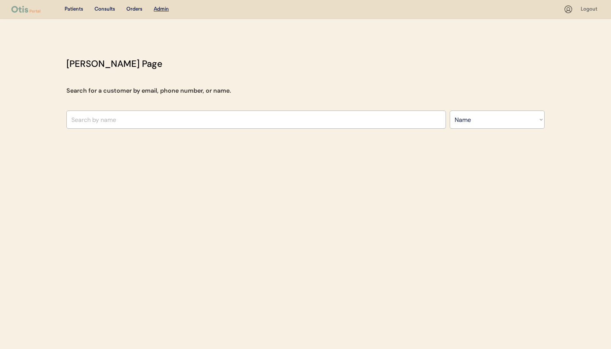
select select ""Name""
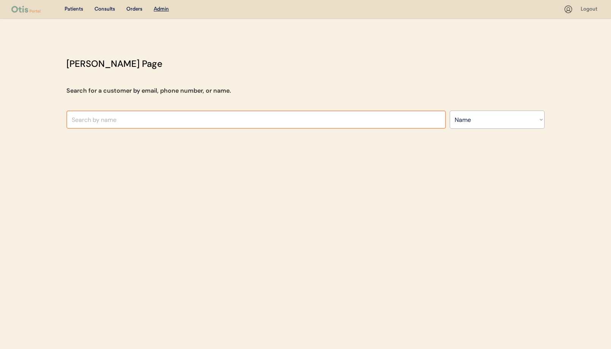
click at [125, 118] on input "text" at bounding box center [255, 119] width 379 height 18
paste input "[PERSON_NAME]"
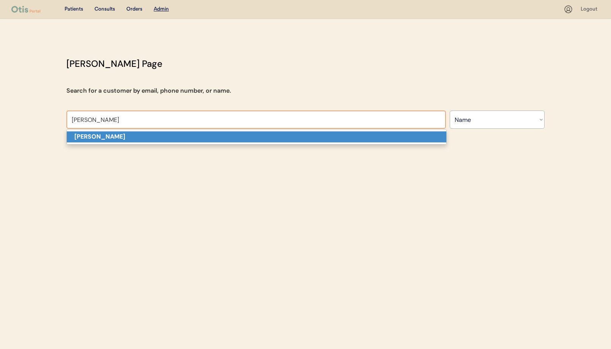
click at [118, 140] on strong "[PERSON_NAME]" at bounding box center [99, 136] width 51 height 8
type input "[PERSON_NAME]"
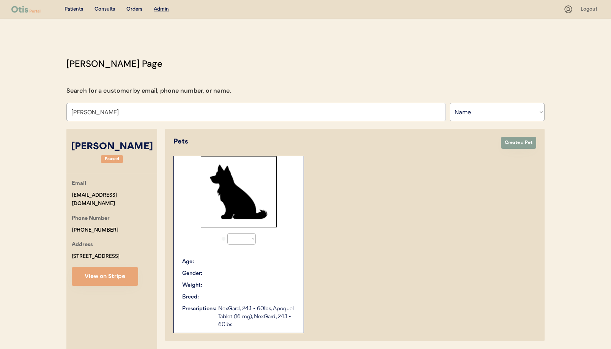
select select "true"
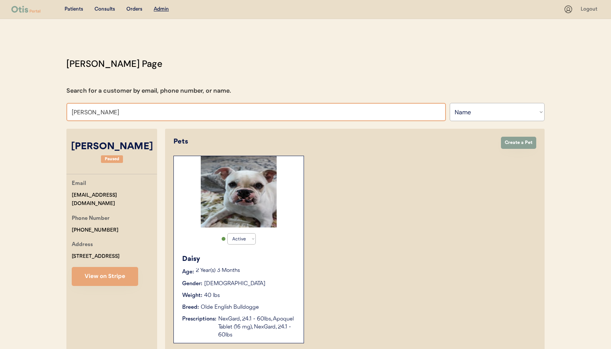
drag, startPoint x: 135, startPoint y: 112, endPoint x: 47, endPoint y: 104, distance: 88.7
type input "[PERSON_NAME]"
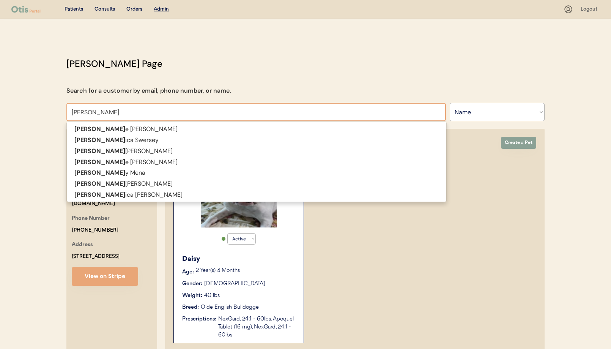
type input "[PERSON_NAME]"
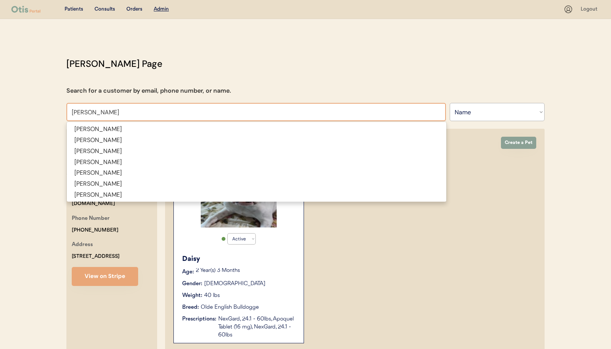
type input "[PERSON_NAME]"
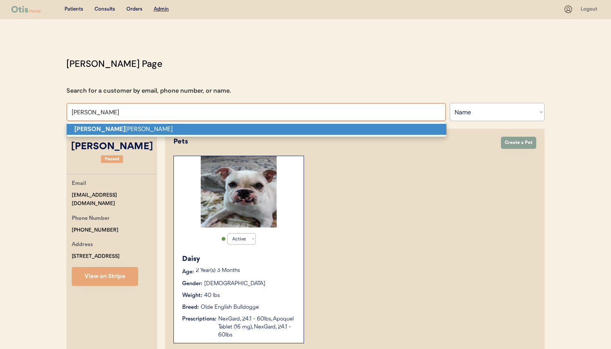
click at [74, 123] on span "Jess T roupe" at bounding box center [256, 129] width 380 height 16
click at [77, 126] on strong "Jess T" at bounding box center [99, 129] width 51 height 8
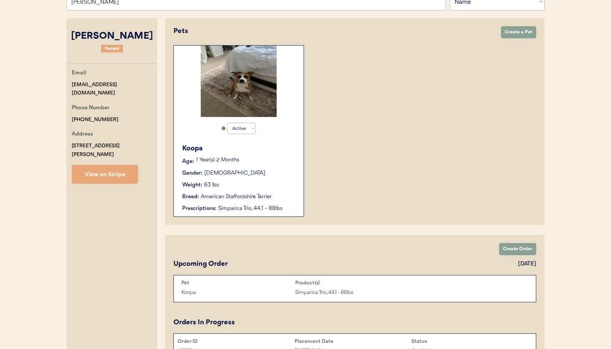
scroll to position [165, 0]
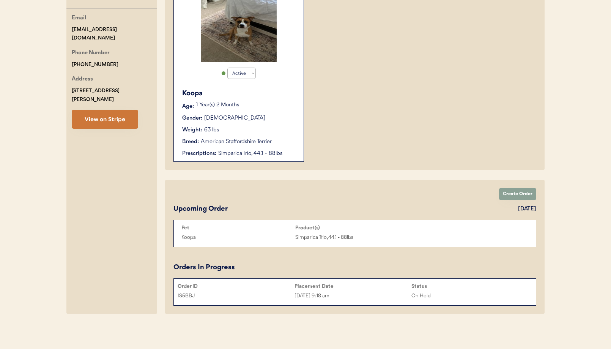
click at [112, 110] on button "View on Stripe" at bounding box center [105, 119] width 66 height 19
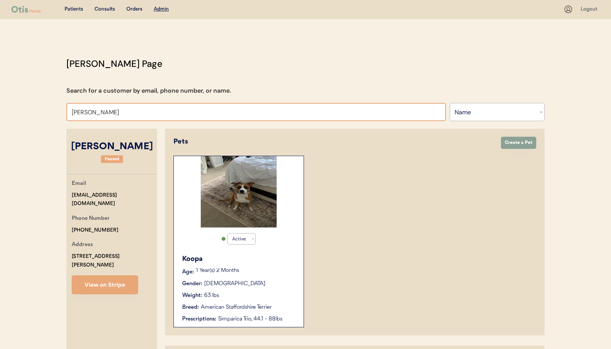
drag, startPoint x: 134, startPoint y: 114, endPoint x: 130, endPoint y: 114, distance: 4.6
click at [132, 114] on input "Jess Troupe" at bounding box center [255, 112] width 379 height 18
drag, startPoint x: 111, startPoint y: 111, endPoint x: 71, endPoint y: 110, distance: 39.5
click at [69, 110] on input "Jess Troupe" at bounding box center [255, 112] width 379 height 18
paste input "Rosa Johnson"
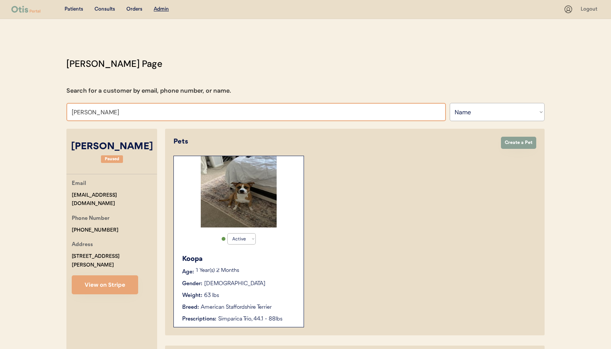
type input "Rosa Johnson"
drag, startPoint x: 112, startPoint y: 114, endPoint x: 41, endPoint y: 106, distance: 71.0
click at [41, 106] on div "Patients Consults Orders Admin Logout Otis Admin Page Search for a customer by …" at bounding box center [305, 257] width 611 height 514
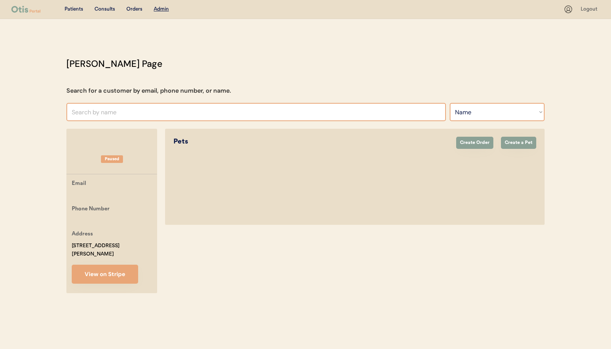
click at [463, 116] on select "Search By Name Email Phone Number" at bounding box center [496, 112] width 95 height 18
select select ""Email""
click at [449, 103] on select "Search By Name Email Phone Number" at bounding box center [496, 112] width 95 height 18
click at [105, 113] on input "input" at bounding box center [255, 112] width 379 height 18
paste input "nikholesilva15@gmail.com"
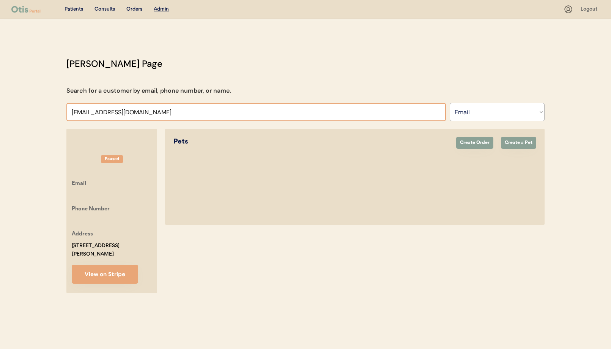
drag, startPoint x: 122, startPoint y: 111, endPoint x: 69, endPoint y: 112, distance: 52.7
click at [40, 109] on div "Patients Consults Orders Admin Logout Otis Admin Page Search for a customer by …" at bounding box center [305, 174] width 611 height 349
paste input "[PERSON_NAME][EMAIL_ADDRESS][PERSON_NAME][DOMAIN_NAME]"
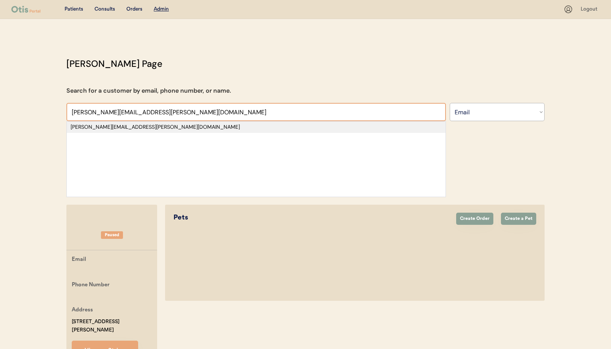
type input "[PERSON_NAME][EMAIL_ADDRESS][PERSON_NAME][DOMAIN_NAME]"
click at [136, 130] on div "[PERSON_NAME][EMAIL_ADDRESS][PERSON_NAME][DOMAIN_NAME]" at bounding box center [256, 127] width 371 height 8
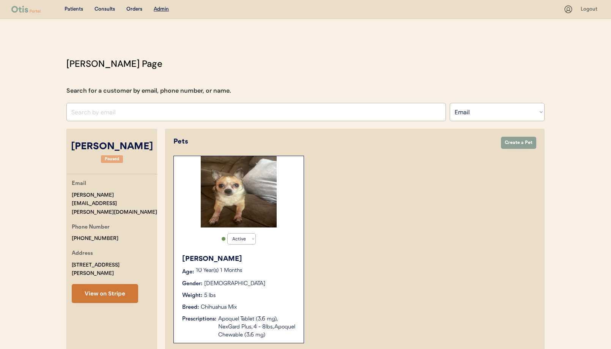
click at [113, 284] on button "View on Stripe" at bounding box center [105, 293] width 66 height 19
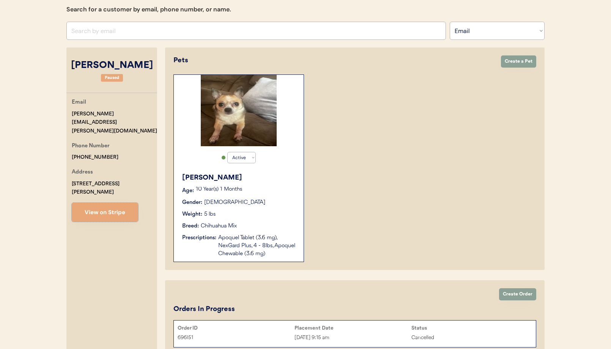
scroll to position [93, 0]
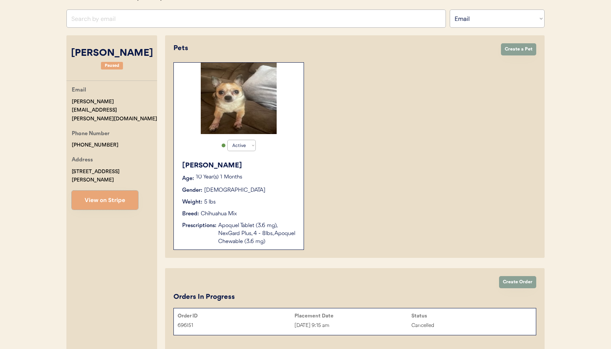
click at [269, 225] on div "Apoquel Tablet (3.6 mg), NexGard Plus, 4 - 8lbs, Apoquel Chewable (3.6 mg)" at bounding box center [257, 234] width 78 height 24
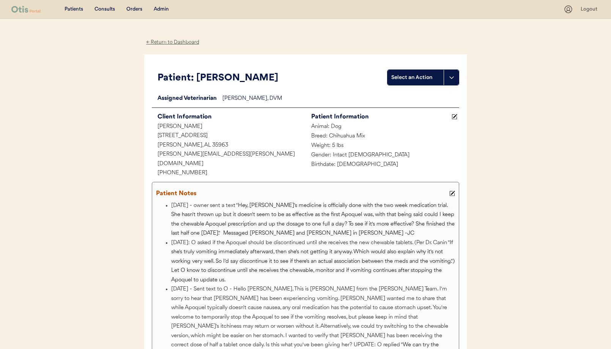
click at [170, 41] on div "← Return to Dashboard" at bounding box center [172, 42] width 57 height 9
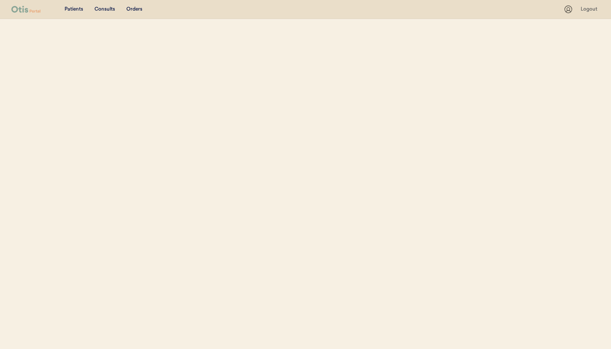
scroll to position [69, 0]
select select ""Email""
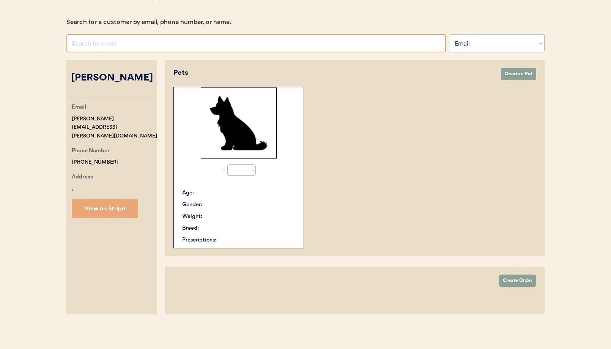
select select "true"
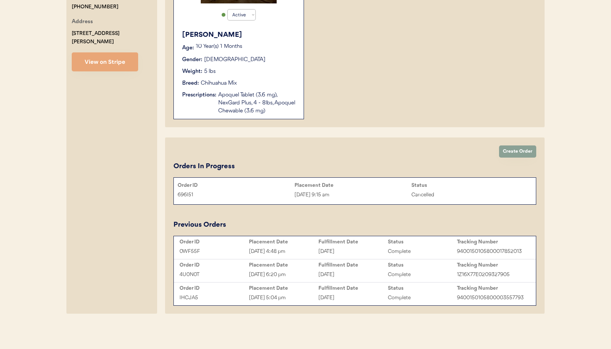
scroll to position [210, 0]
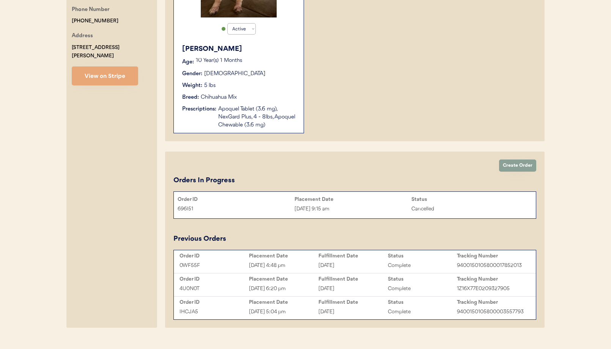
click at [341, 261] on div "[DATE]" at bounding box center [352, 265] width 69 height 9
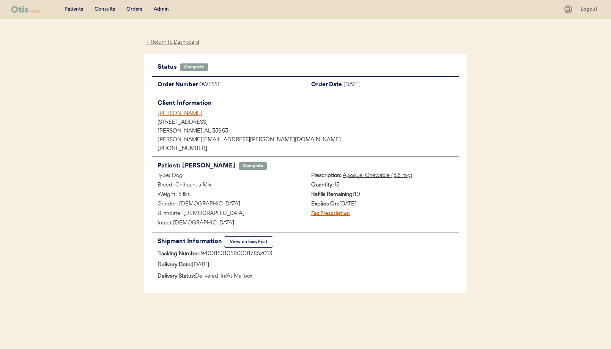
click at [163, 43] on div "← Return to Dashboard" at bounding box center [172, 42] width 57 height 9
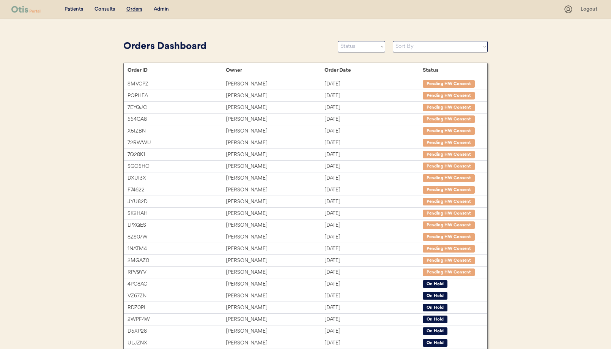
click at [158, 8] on div "Admin" at bounding box center [161, 10] width 15 height 8
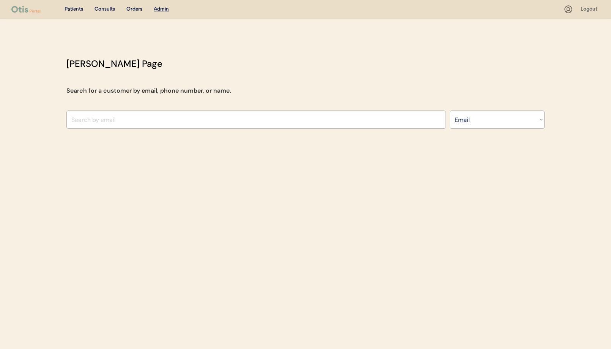
select select ""Email""
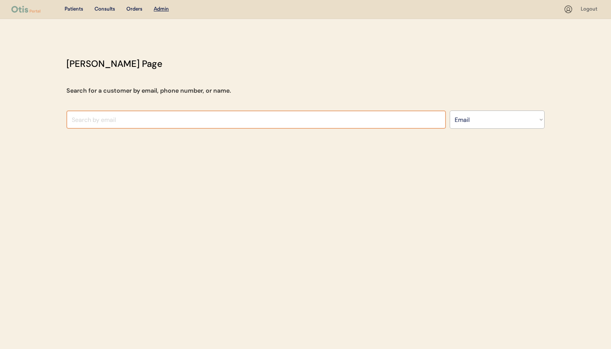
click at [150, 122] on input "input" at bounding box center [255, 119] width 379 height 18
paste input "[PERSON_NAME][EMAIL_ADDRESS][PERSON_NAME][DOMAIN_NAME]"
click at [173, 121] on input "input" at bounding box center [255, 119] width 379 height 18
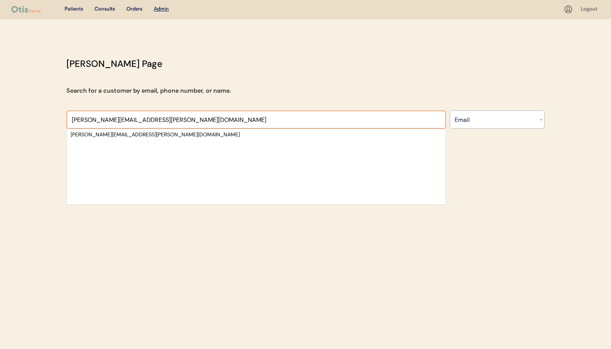
type input "[PERSON_NAME][EMAIL_ADDRESS][PERSON_NAME][DOMAIN_NAME]"
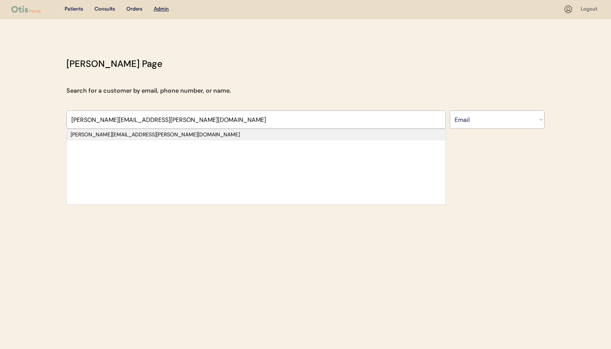
click at [157, 136] on div "[PERSON_NAME][EMAIL_ADDRESS][PERSON_NAME][DOMAIN_NAME]" at bounding box center [256, 135] width 371 height 8
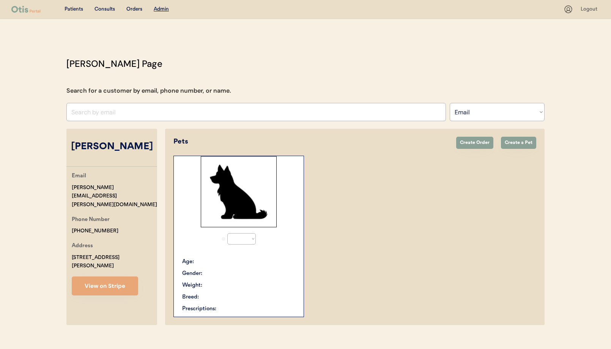
select select "true"
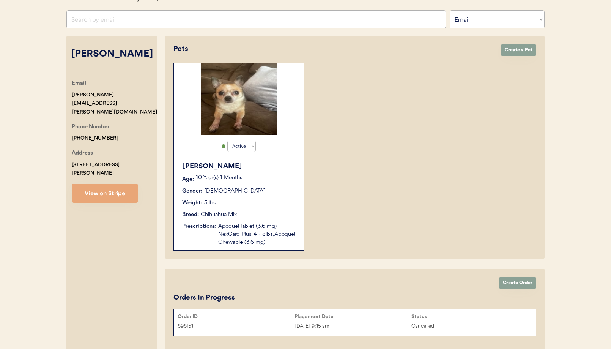
scroll to position [160, 0]
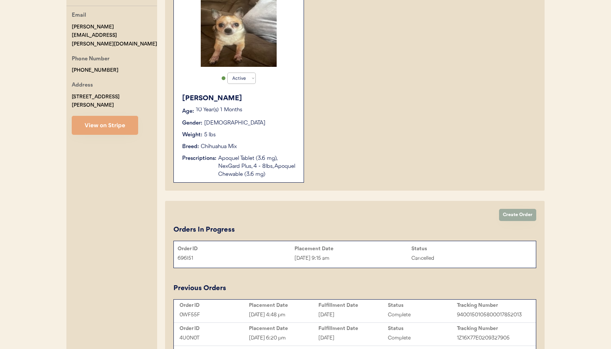
click at [515, 217] on button "Create Order" at bounding box center [517, 215] width 37 height 12
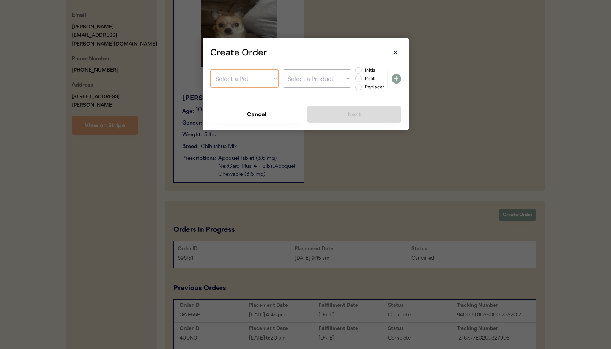
click at [254, 79] on select "Select a Pet [PERSON_NAME]" at bounding box center [244, 78] width 69 height 18
select select ""1348695171700984260__LOOKUP__1750006219903x906151507537952800""
click at [210, 69] on select "Select a Pet [PERSON_NAME]" at bounding box center [244, 78] width 69 height 18
click at [311, 82] on select "Select a Product" at bounding box center [317, 78] width 69 height 18
select select ""1348695171700984260__LOOKUP__1752531486205x397922928635150340""
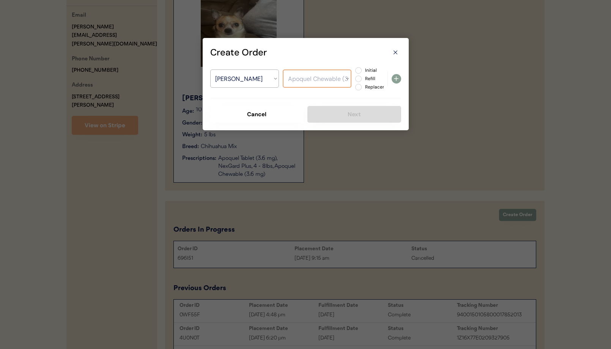
click at [283, 69] on select "Select a Product Apoquel Tablet (3.6 mg) NexGard Plus, 4 - 8lbs Apoquel Chewabl…" at bounding box center [317, 78] width 69 height 18
click at [363, 86] on label "Replacement" at bounding box center [379, 87] width 33 height 5
click at [354, 73] on input "Replacement" at bounding box center [351, 70] width 5 height 5
radio input "true"
drag, startPoint x: 402, startPoint y: 80, endPoint x: 398, endPoint y: 79, distance: 4.2
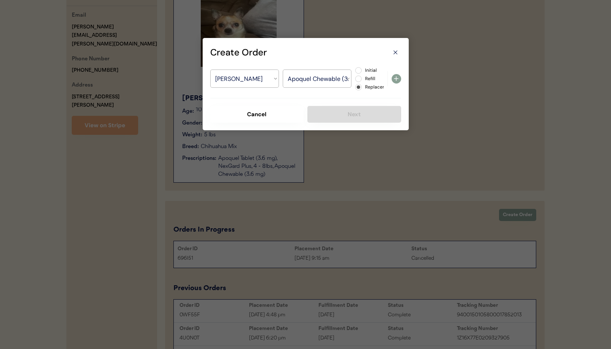
click at [401, 80] on div "Create Order Select a Pet [PERSON_NAME] Select a Product Apoquel Tablet (3.6 mg…" at bounding box center [306, 84] width 206 height 92
click at [398, 79] on icon at bounding box center [395, 78] width 9 height 9
select select ""PLACEHOLDER_1427118222253""
radio input "false"
select select ""PLACEHOLDER_1427118222253""
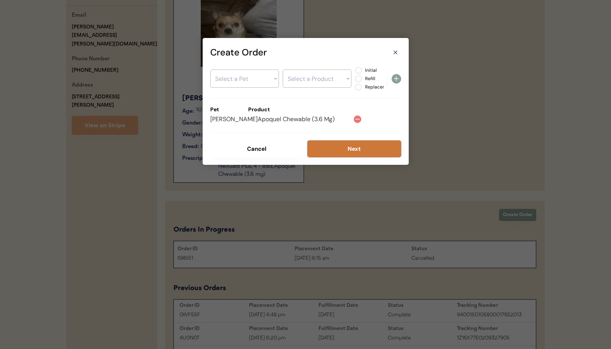
click at [349, 150] on button "Next" at bounding box center [354, 148] width 94 height 17
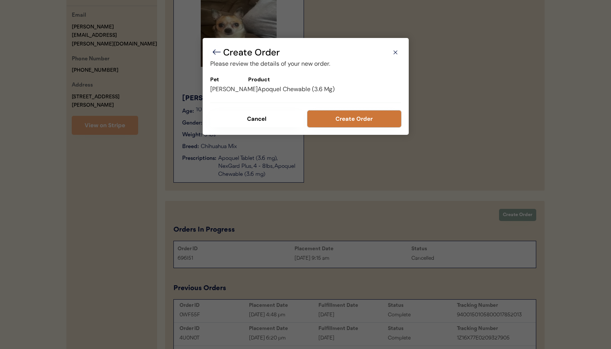
drag, startPoint x: 365, startPoint y: 123, endPoint x: 376, endPoint y: 127, distance: 12.4
click at [365, 123] on button "Create Order" at bounding box center [354, 118] width 94 height 17
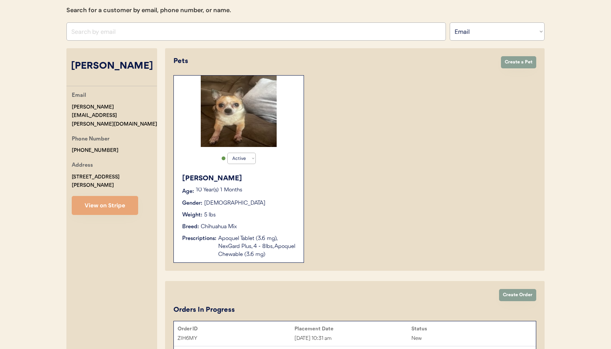
scroll to position [0, 0]
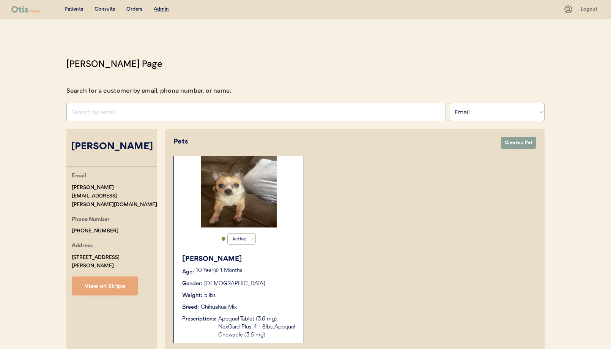
click at [235, 311] on div "Katie Age: 10 Year(s) 1 Months Gender: Female Weight: 5 lbs Breed: Chihuahua Mi…" at bounding box center [239, 296] width 122 height 93
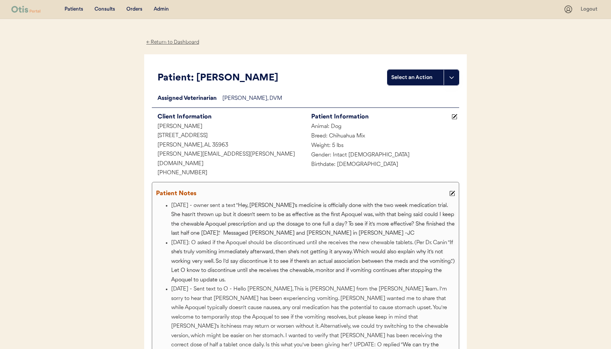
click at [451, 191] on use at bounding box center [451, 193] width 5 height 5
click at [451, 186] on div "Patient Notes" at bounding box center [305, 193] width 303 height 15
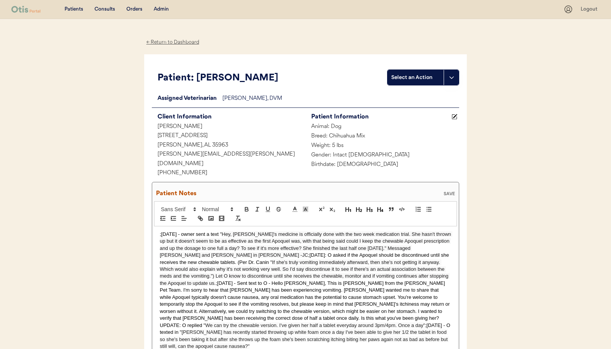
drag, startPoint x: 159, startPoint y: 227, endPoint x: 166, endPoint y: 231, distance: 8.0
click at [159, 227] on div ";8/4/25 - owner sent a text " Hey, Katie's medicine is officially done with the…" at bounding box center [305, 290] width 303 height 128
click at [162, 231] on p "8/12/25;8/4/25 - owner sent a text " Hey, Katie's medicine is officially done w…" at bounding box center [305, 290] width 291 height 119
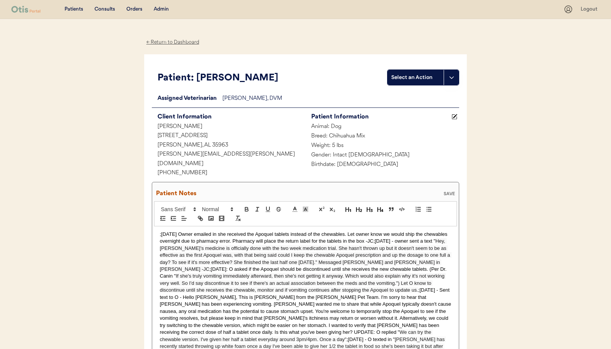
click at [450, 191] on div "SAVE" at bounding box center [449, 193] width 15 height 5
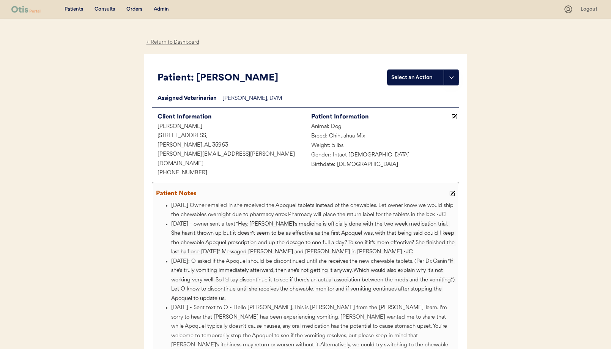
click at [159, 40] on div "← Return to Dashboard" at bounding box center [172, 42] width 57 height 9
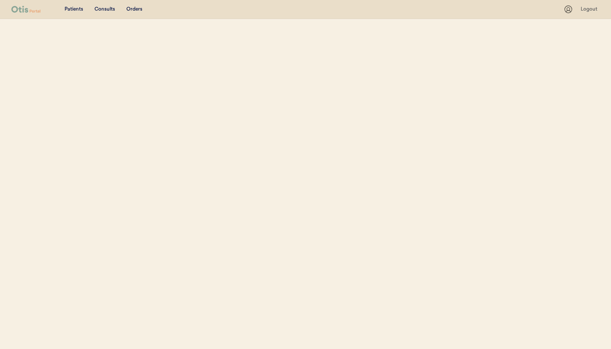
select select ""Email""
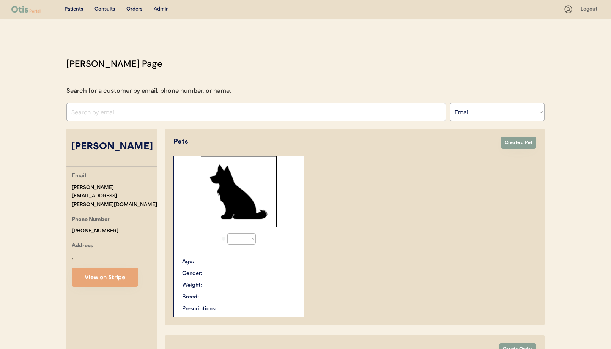
select select "true"
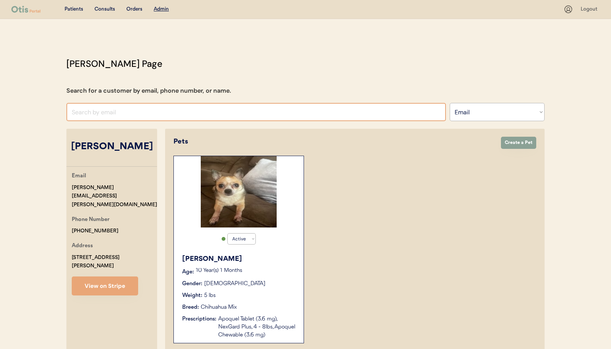
click at [125, 114] on input "input" at bounding box center [255, 112] width 379 height 18
paste input "Annette MacClugage"
type input "Annette MacClugage"
click at [471, 117] on select "Search By Name Email Phone Number" at bounding box center [496, 112] width 95 height 18
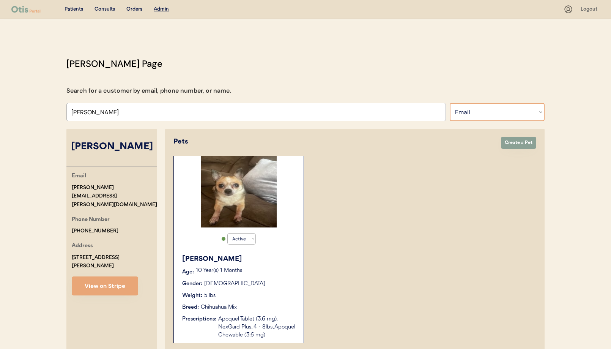
click at [449, 103] on select "Search By Name Email Phone Number" at bounding box center [496, 112] width 95 height 18
drag, startPoint x: 471, startPoint y: 117, endPoint x: 467, endPoint y: 106, distance: 11.6
click at [467, 106] on select "Search By Name Email Phone Number" at bounding box center [496, 112] width 95 height 18
select select ""Name""
click at [449, 103] on select "Search By Name Email Phone Number" at bounding box center [496, 112] width 95 height 18
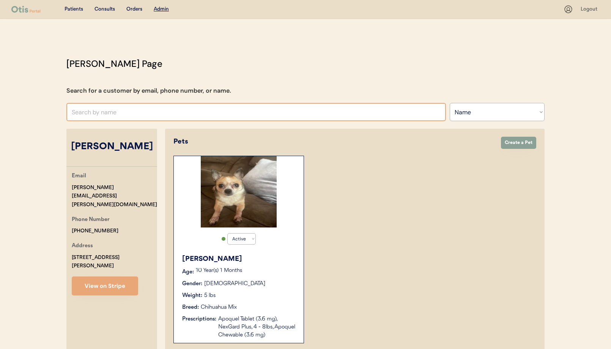
click at [142, 112] on input "text" at bounding box center [255, 112] width 379 height 18
paste input "Annette MacClugage"
type input "Annette MacClugage"
drag, startPoint x: 79, startPoint y: 9, endPoint x: 96, endPoint y: 11, distance: 17.5
click at [79, 9] on div "Patients" at bounding box center [73, 10] width 19 height 8
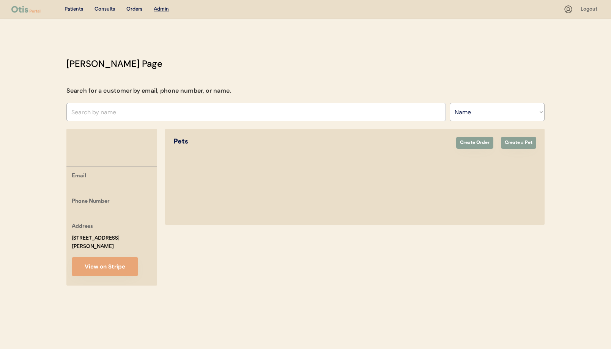
click at [161, 10] on u "Admin" at bounding box center [161, 8] width 15 height 5
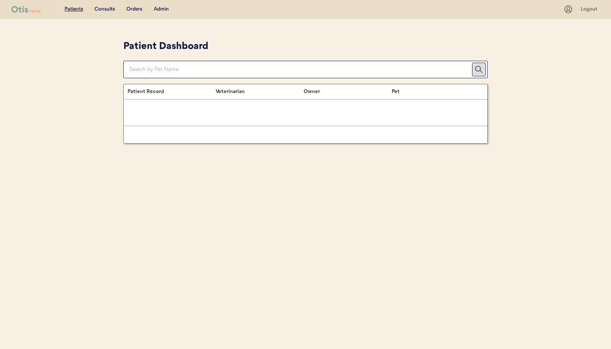
click at [162, 5] on div "Patients Consults Orders Admin" at bounding box center [287, 9] width 552 height 9
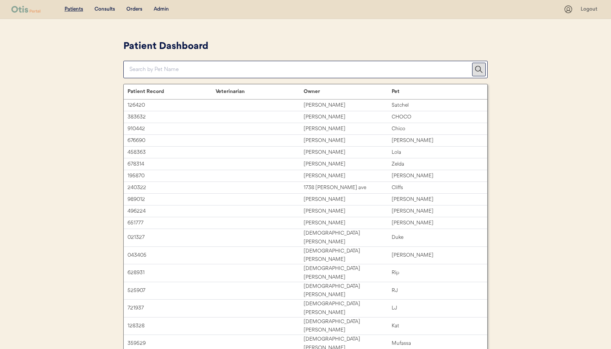
click at [162, 8] on div "Admin" at bounding box center [161, 10] width 15 height 8
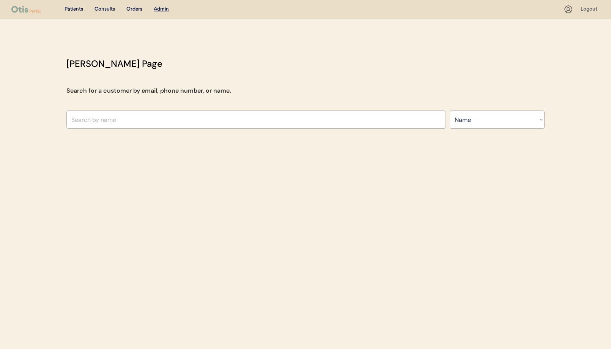
select select ""Name""
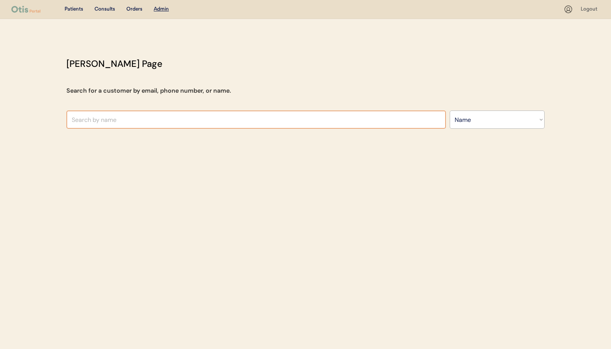
click at [102, 117] on input "text" at bounding box center [255, 119] width 379 height 18
paste input "[PERSON_NAME]"
type input "Annette MacClugage"
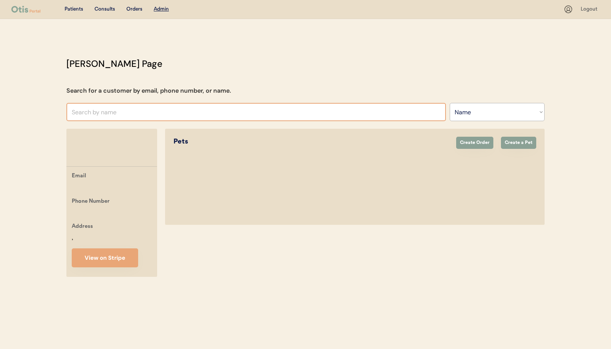
click at [110, 108] on input "text" at bounding box center [255, 112] width 379 height 18
click at [481, 115] on select "Search By Name Email Phone Number" at bounding box center [496, 112] width 95 height 18
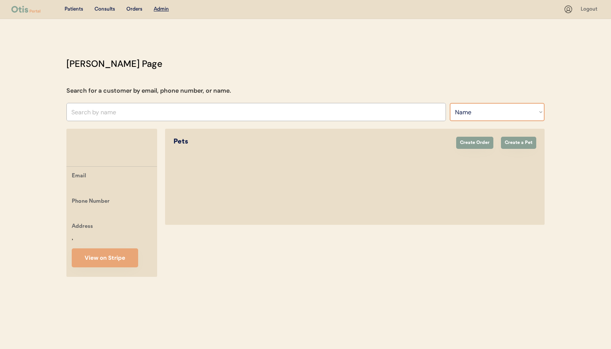
select select ""Email""
click at [449, 103] on select "Search By Name Email Phone Number" at bounding box center [496, 112] width 95 height 18
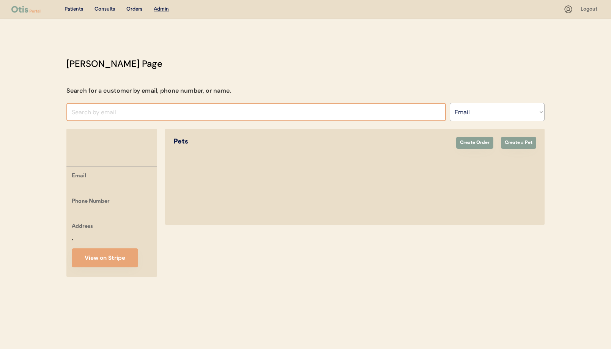
click at [94, 115] on input "input" at bounding box center [255, 112] width 379 height 18
paste input "annettemac725@yahoo.com"
drag, startPoint x: 156, startPoint y: 114, endPoint x: 61, endPoint y: 108, distance: 95.4
click at [60, 108] on div "Otis Admin Page Search for a customer by email, phone number, or name. Search B…" at bounding box center [305, 168] width 493 height 223
paste input "earleyshaneka0@gmail.com"
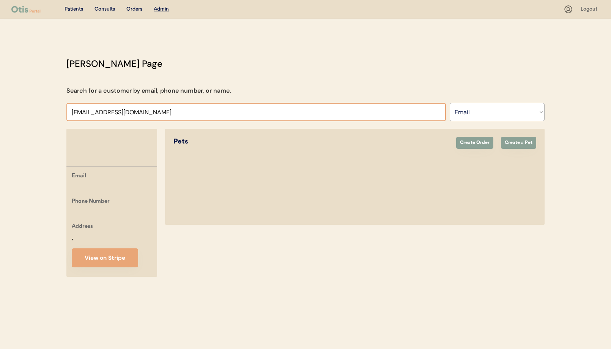
type input "earleyshaneka0@gmail.co"
drag, startPoint x: 149, startPoint y: 112, endPoint x: 223, endPoint y: 99, distance: 75.8
click at [99, 104] on input "input" at bounding box center [255, 112] width 379 height 18
click at [476, 109] on select "Search By Name Email Phone Number" at bounding box center [496, 112] width 95 height 18
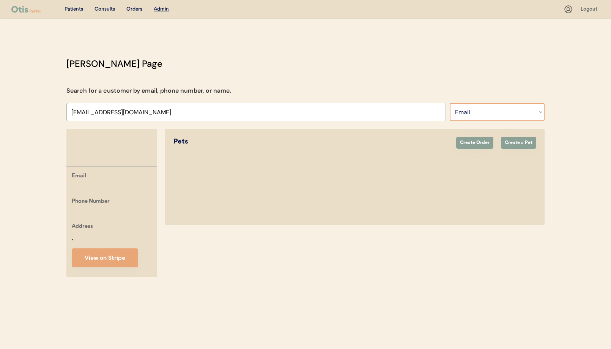
select select ""Name""
click at [449, 103] on select "Search By Name Email Phone Number" at bounding box center [496, 112] width 95 height 18
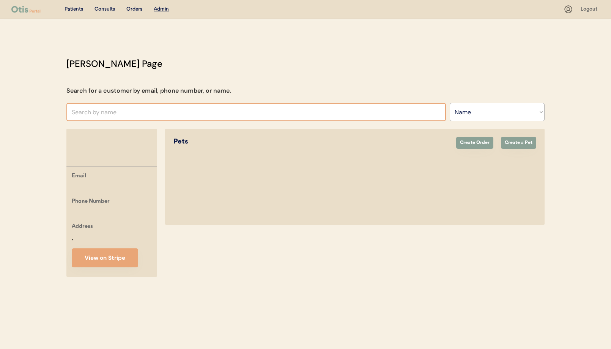
click at [179, 110] on input "text" at bounding box center [255, 112] width 379 height 18
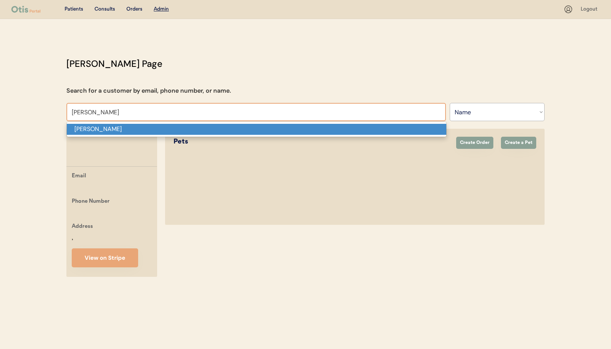
click at [173, 130] on p "Shaneka" at bounding box center [256, 129] width 379 height 11
type input "Shaneka"
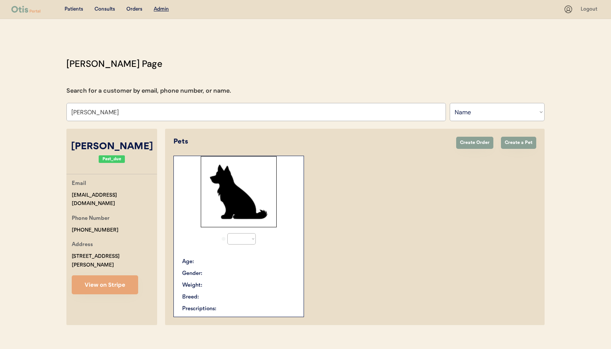
select select "true"
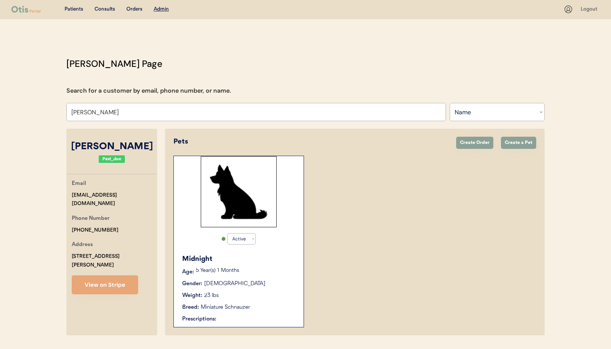
scroll to position [2, 0]
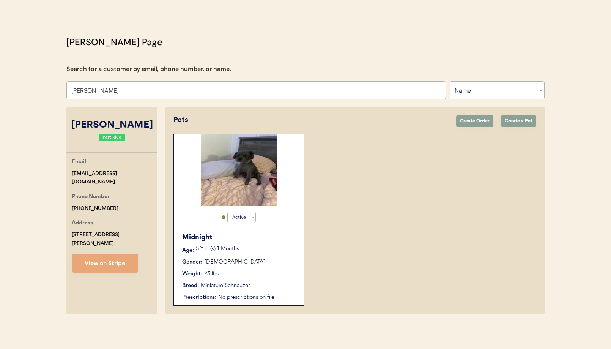
type input "Shaneka"
click at [244, 246] on div "Midnight Age: 5 Year(s) 1 Months Gender: Male Weight: 23 lbs Breed: Miniature S…" at bounding box center [239, 267] width 122 height 77
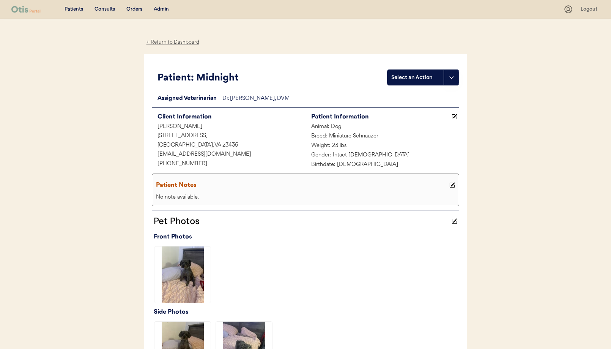
click at [159, 7] on div "Admin" at bounding box center [161, 10] width 15 height 8
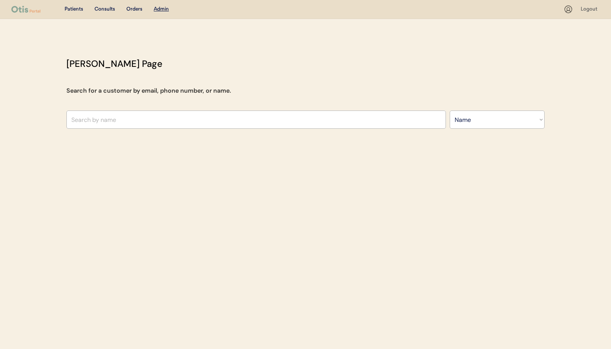
select select ""Name""
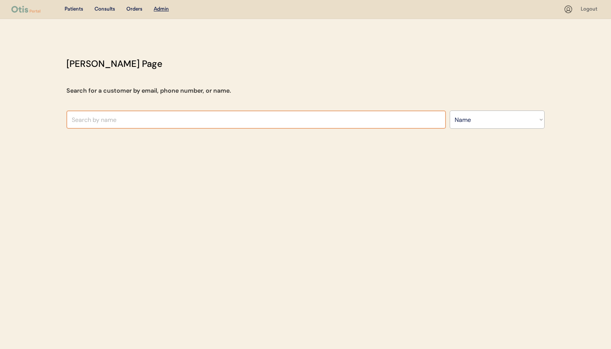
click at [199, 118] on input "text" at bounding box center [255, 119] width 379 height 18
type input "len"
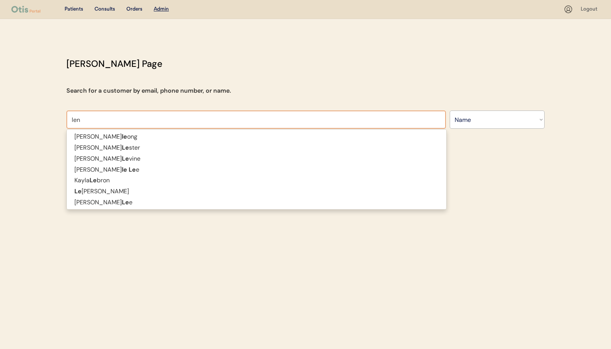
type input "lena Mosley"
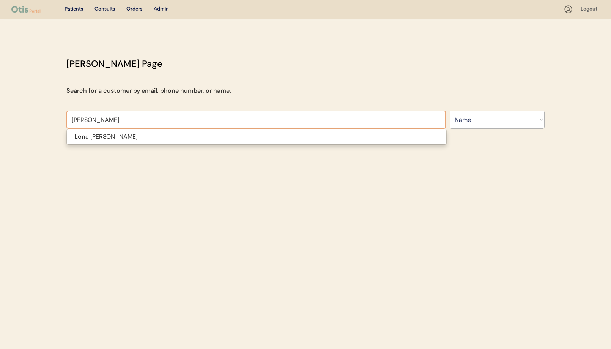
type input "lena mo"
type input "lena mosley"
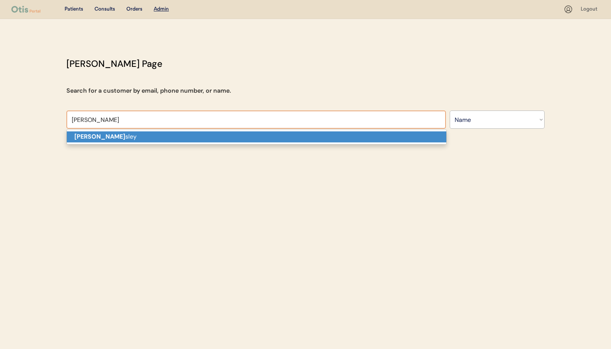
click at [190, 135] on p "Lena Mo sley" at bounding box center [256, 136] width 379 height 11
type input "[PERSON_NAME]"
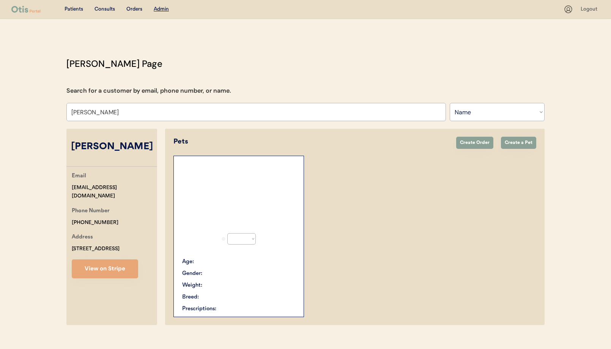
select select "true"
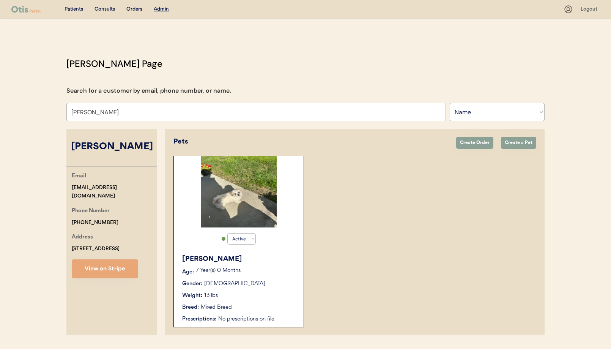
scroll to position [22, 0]
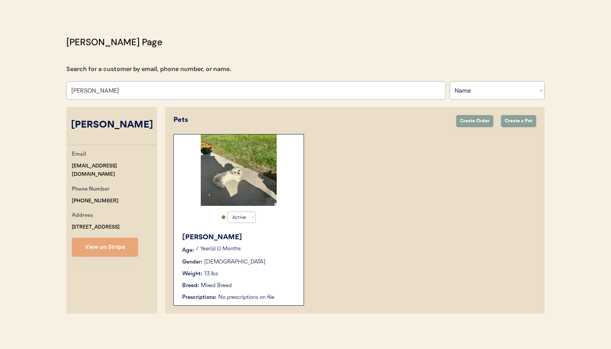
type input "[PERSON_NAME]"
click at [243, 244] on div "Sophie Age: 7 Year(s) 0 Months Gender: Female Weight: 13 lbs Breed: Mixed Breed…" at bounding box center [239, 266] width 122 height 77
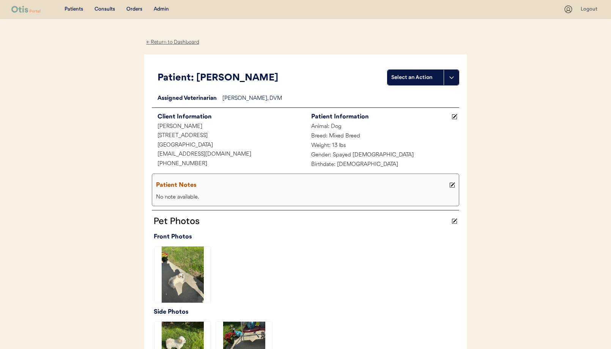
click at [160, 9] on div "Admin" at bounding box center [161, 10] width 15 height 8
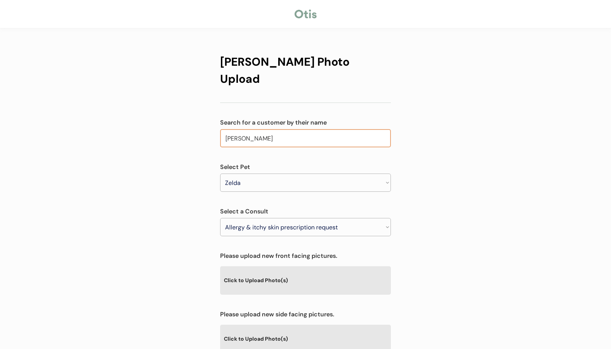
select select ""1348695171700984260__LOOKUP__1754993466526x889117947595587600""
select select ""1348695171700984260__LOOKUP__1754993497016x854784594652692500""
click at [284, 129] on input "Ashley M. Vaughan" at bounding box center [305, 138] width 171 height 18
drag, startPoint x: 256, startPoint y: 121, endPoint x: 196, endPoint y: 116, distance: 60.1
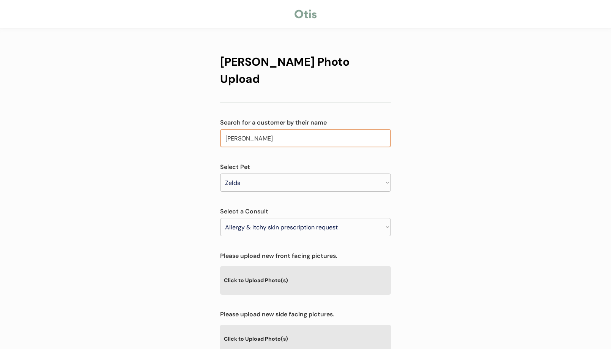
type input "lena"
type input "lena Mosley"
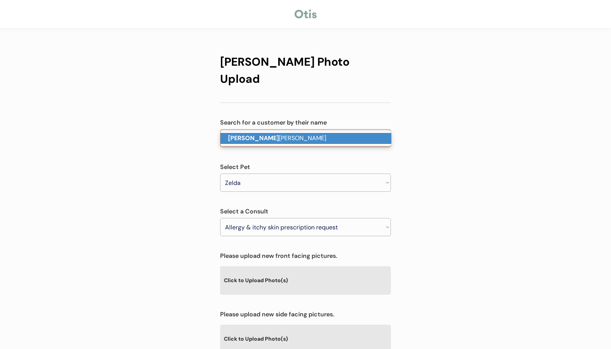
click at [253, 137] on p "Lena Mosley" at bounding box center [305, 138] width 171 height 11
type input "Lena Mosley"
select select ""PLACEHOLDER_1427118222253""
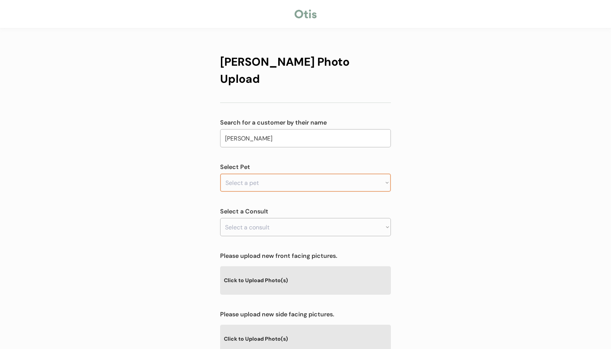
type input "Lena Mosley"
click at [260, 173] on select "Select a pet Zelda" at bounding box center [305, 182] width 171 height 18
click at [220, 173] on select "Select a pet Zelda" at bounding box center [305, 182] width 171 height 18
click at [269, 218] on select "Select a consult" at bounding box center [305, 227] width 171 height 18
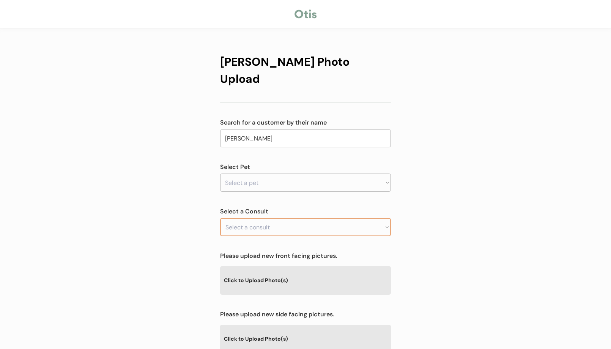
drag, startPoint x: 534, startPoint y: 178, endPoint x: 515, endPoint y: 176, distance: 18.7
click at [529, 177] on div "Otis Photo Upload Search for a customer by their name Lena Mosley lena Select P…" at bounding box center [305, 244] width 611 height 489
click at [335, 218] on select "Select a consult" at bounding box center [305, 227] width 171 height 18
click at [276, 218] on select "Select a consult" at bounding box center [305, 227] width 171 height 18
click at [295, 184] on div "Otis Photo Upload Search for a customer by their name Lena Mosley lena Select P…" at bounding box center [305, 256] width 171 height 421
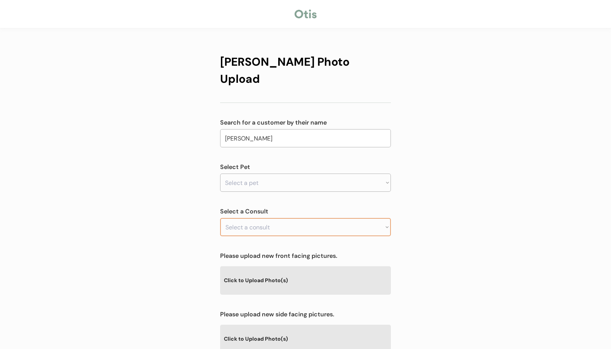
click at [260, 218] on select "Select a consult" at bounding box center [305, 227] width 171 height 18
click at [259, 218] on select "Select a consult" at bounding box center [305, 227] width 171 height 18
click at [253, 173] on select "Select a pet Sophie" at bounding box center [305, 182] width 171 height 18
select select ""1348695171700984260__LOOKUP__1754857735661x360493885585096700""
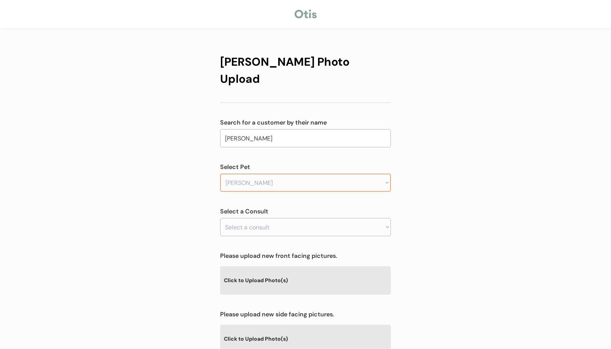
click at [220, 173] on select "Select a pet Sophie" at bounding box center [305, 182] width 171 height 18
click at [264, 218] on select "Select a consult" at bounding box center [305, 227] width 171 height 18
drag, startPoint x: 281, startPoint y: 219, endPoint x: 289, endPoint y: 217, distance: 8.0
click at [281, 219] on div "Otis Photo Upload Search for a customer by their name Lena Mosley lena Select P…" at bounding box center [305, 256] width 171 height 421
click at [474, 192] on div "Otis Photo Upload Search for a customer by their name Lena Mosley lena Select P…" at bounding box center [305, 244] width 611 height 489
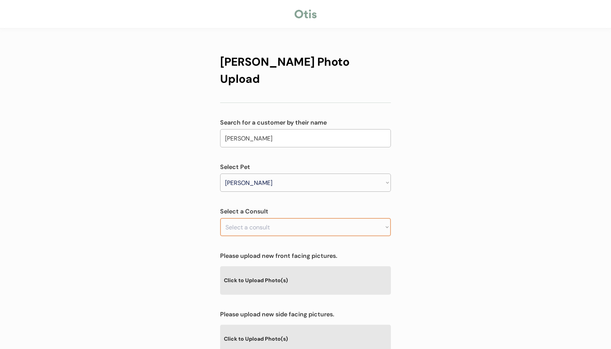
click at [334, 218] on select "Select a consult Allergy & itchy skin prescription request" at bounding box center [305, 227] width 171 height 18
select select ""1348695171700984260__LOOKUP__1754857812708x887539604586496000""
click at [220, 218] on select "Select a consult Allergy & itchy skin prescription request" at bounding box center [305, 227] width 171 height 18
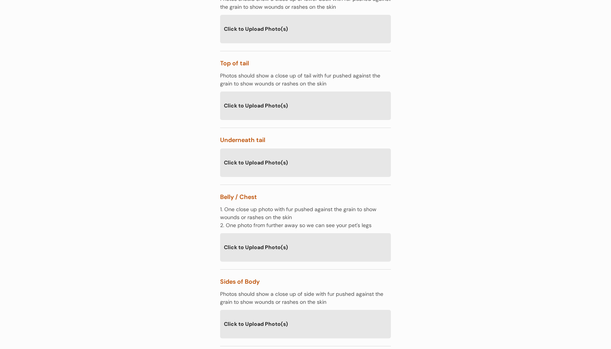
scroll to position [770, 0]
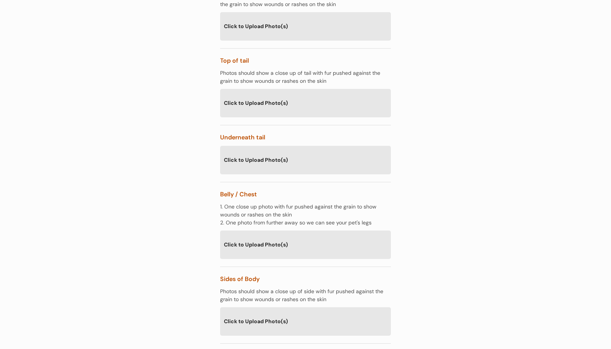
click at [250, 146] on div "Click to Upload Photo(s)" at bounding box center [305, 160] width 171 height 28
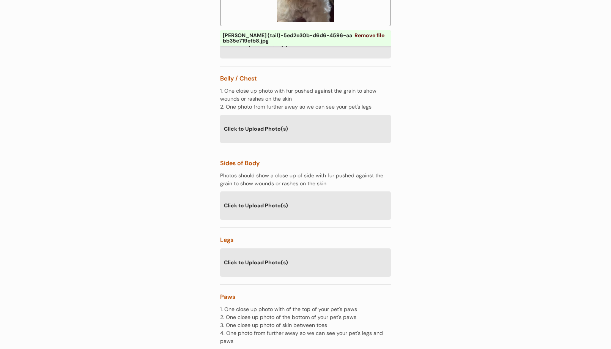
scroll to position [1055, 0]
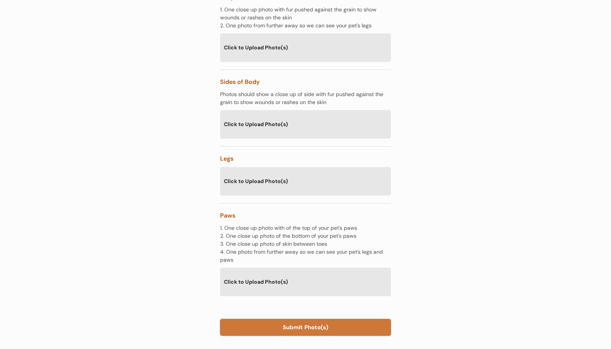
click at [350, 319] on button "Submit Photo(s)" at bounding box center [305, 327] width 171 height 17
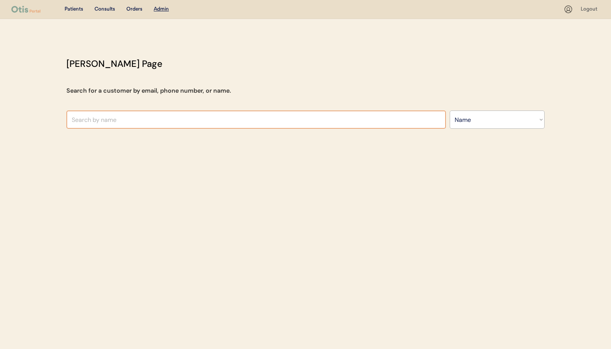
click at [120, 118] on input "text" at bounding box center [255, 119] width 379 height 18
click at [474, 122] on select "Search By Name Email Phone Number" at bounding box center [496, 119] width 95 height 18
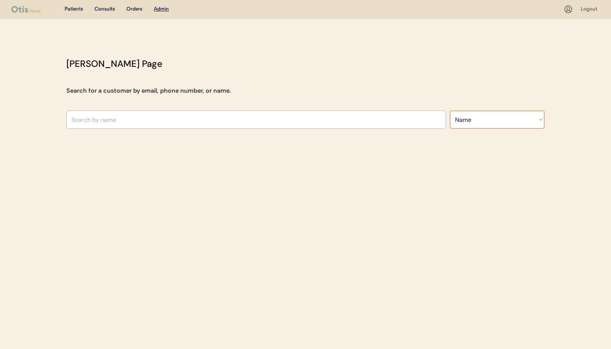
select select ""Email""
click at [449, 110] on select "Search By Name Email Phone Number" at bounding box center [496, 119] width 95 height 18
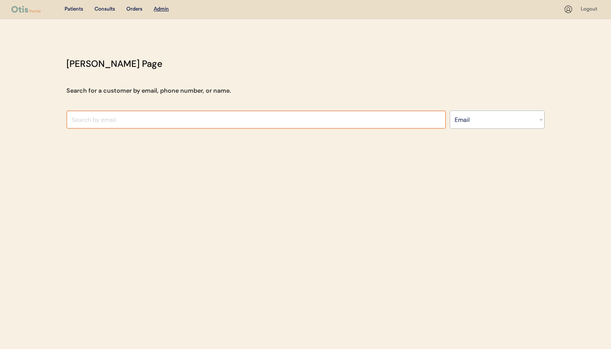
click at [88, 122] on input "input" at bounding box center [255, 119] width 379 height 18
paste input "sonyasawers1502@gmail.com"
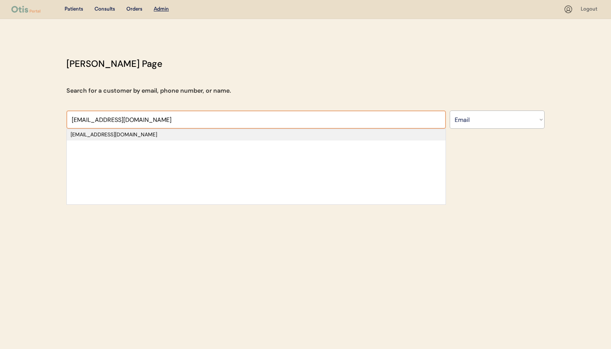
type input "sonyasawers1502@gmail.com"
click at [126, 135] on div "sonyasawers1502@gmail.com" at bounding box center [256, 135] width 371 height 8
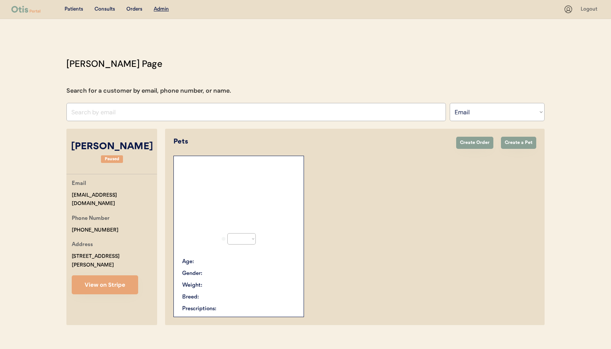
select select "true"
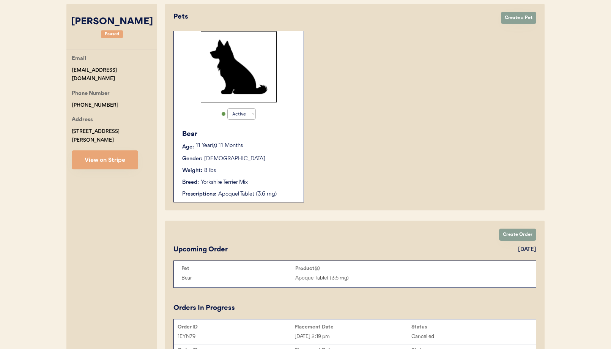
scroll to position [149, 0]
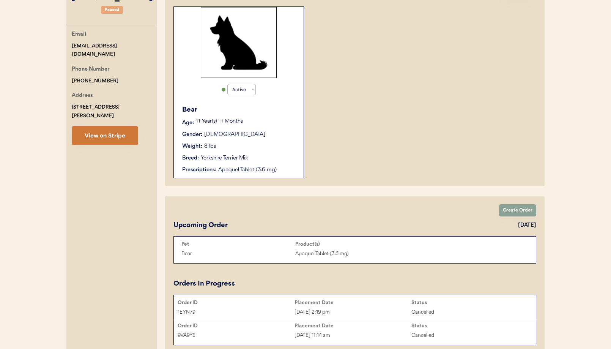
click at [126, 129] on button "View on Stripe" at bounding box center [105, 135] width 66 height 19
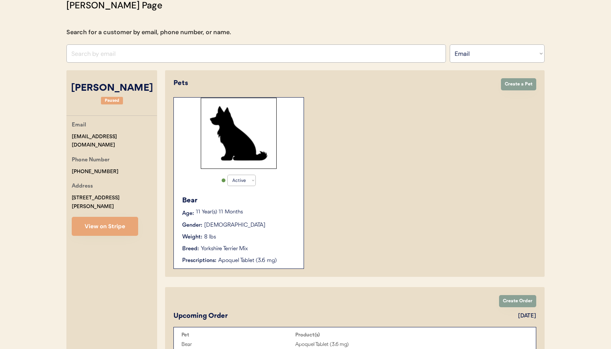
scroll to position [0, 0]
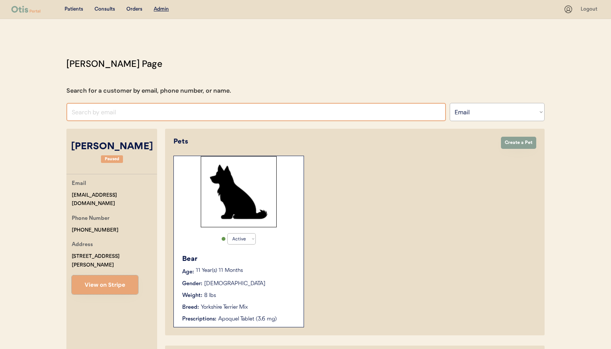
click at [118, 114] on input "input" at bounding box center [255, 112] width 379 height 18
click at [465, 121] on div "Otis Admin Page Search for a customer by email, phone number, or name. sonyasaw…" at bounding box center [305, 355] width 493 height 596
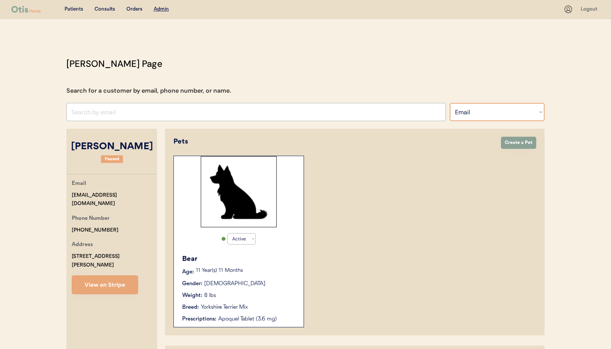
click at [464, 118] on select "Search By Name Email Phone Number" at bounding box center [496, 112] width 95 height 18
select select ""Name""
click at [449, 103] on select "Search By Name Email Phone Number" at bounding box center [496, 112] width 95 height 18
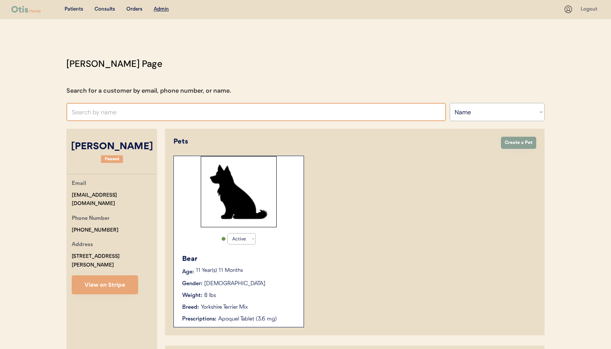
click at [272, 116] on input "text" at bounding box center [255, 112] width 379 height 18
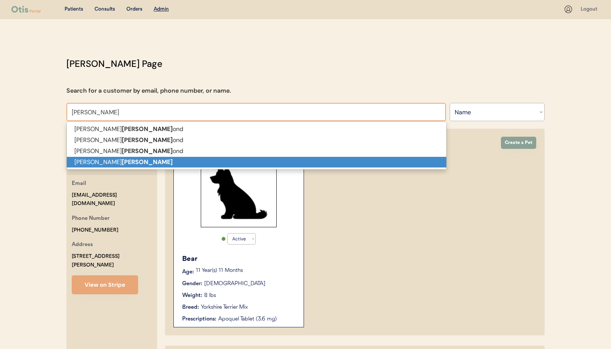
click at [239, 164] on p "Joshua Hamm" at bounding box center [256, 162] width 379 height 11
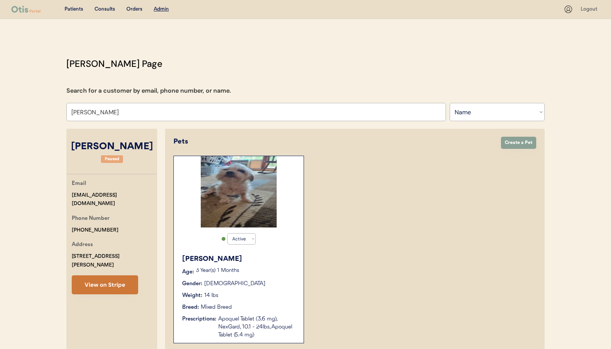
click at [95, 281] on button "View on Stripe" at bounding box center [105, 284] width 66 height 19
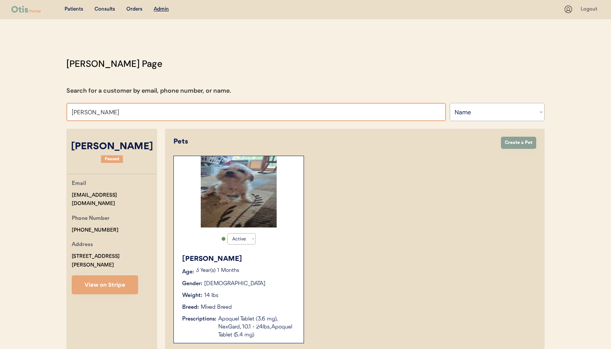
drag, startPoint x: 130, startPoint y: 114, endPoint x: 109, endPoint y: 112, distance: 21.4
click at [109, 112] on input "Joshua Hamm" at bounding box center [255, 112] width 379 height 18
drag, startPoint x: 120, startPoint y: 112, endPoint x: 45, endPoint y: 113, distance: 74.7
click at [45, 113] on div "Patients Consults Orders Admin Logout Otis Admin Page Search for a customer by …" at bounding box center [305, 289] width 611 height 578
type input "jennifer h"
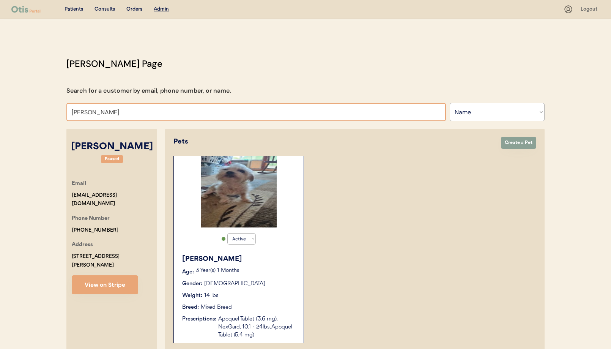
type input "jennifer hamner"
type input "jennifer"
type input "jennifer Salzano"
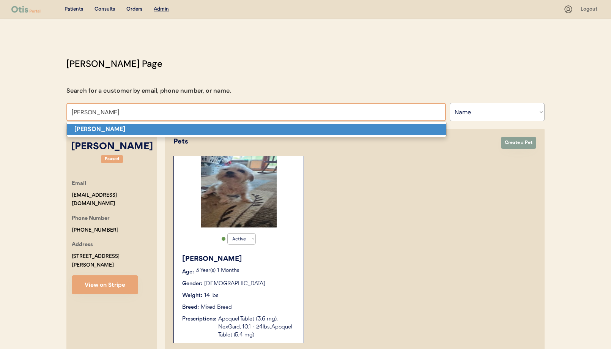
drag, startPoint x: 97, startPoint y: 125, endPoint x: 99, endPoint y: 128, distance: 4.0
click at [97, 125] on strong "Jennifer Choi" at bounding box center [99, 129] width 51 height 8
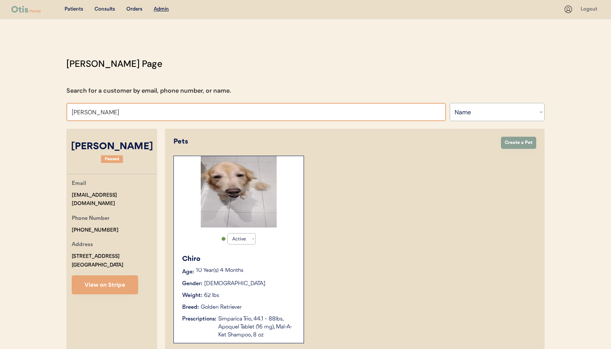
drag, startPoint x: 114, startPoint y: 115, endPoint x: 67, endPoint y: 114, distance: 47.4
click at [67, 114] on input "Jennifer Choi" at bounding box center [255, 112] width 379 height 18
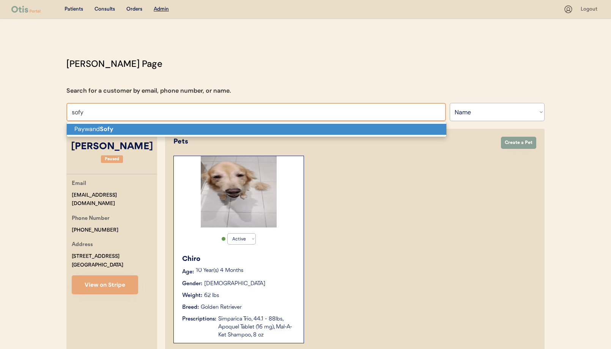
click at [79, 130] on p "Paywand Sofy" at bounding box center [256, 129] width 379 height 11
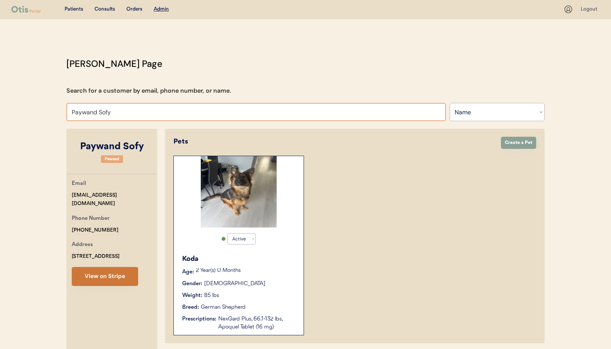
click at [79, 273] on button "View on Stripe" at bounding box center [105, 276] width 66 height 19
click at [161, 118] on input "Paywand Sofy" at bounding box center [255, 112] width 379 height 18
drag, startPoint x: 134, startPoint y: 113, endPoint x: 44, endPoint y: 108, distance: 89.7
click at [44, 108] on div "Patients Consults Orders Admin Logout Otis Admin Page Search for a customer by …" at bounding box center [305, 232] width 611 height 464
type input "car"
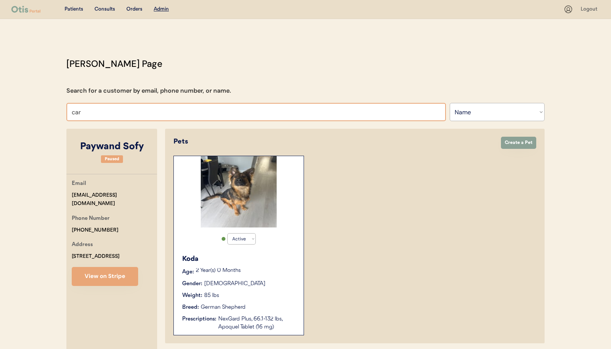
type input "carli Reeves"
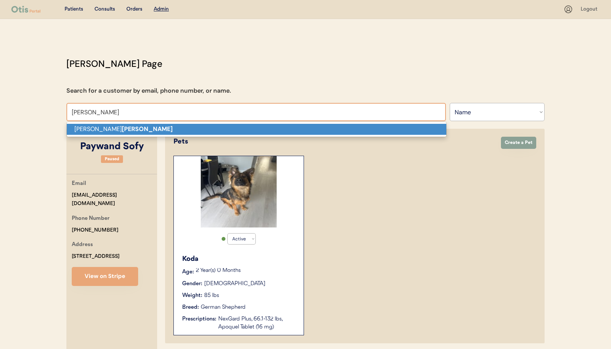
click at [88, 125] on p "Cindy Carden" at bounding box center [256, 129] width 379 height 11
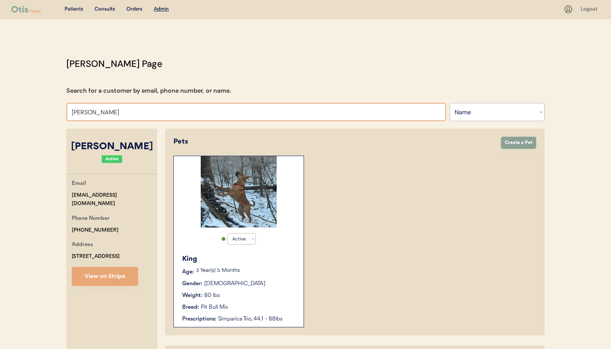
drag, startPoint x: 122, startPoint y: 111, endPoint x: 30, endPoint y: 106, distance: 91.9
click at [30, 106] on div "Patients Consults Orders Admin Logout Otis Admin Page Search for a customer by …" at bounding box center [305, 268] width 611 height 537
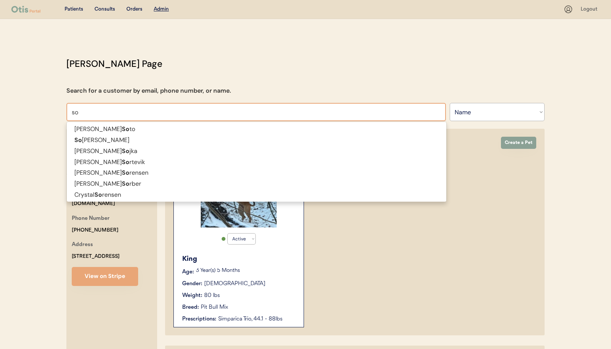
type input "som"
type input "somer Barchini"
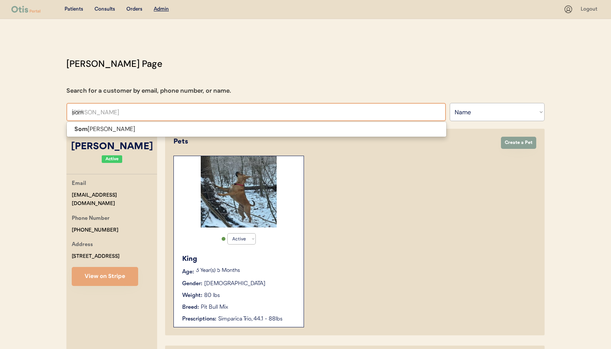
type input "so"
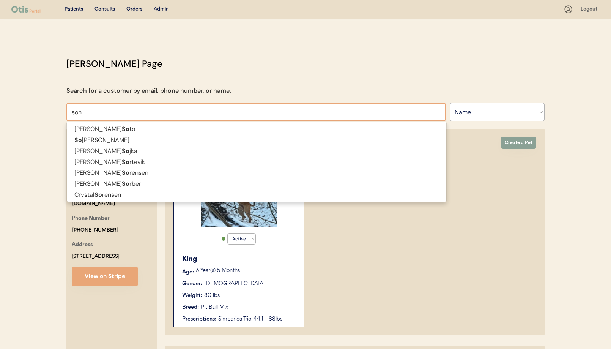
type input "sony"
type input "sonya wimmer"
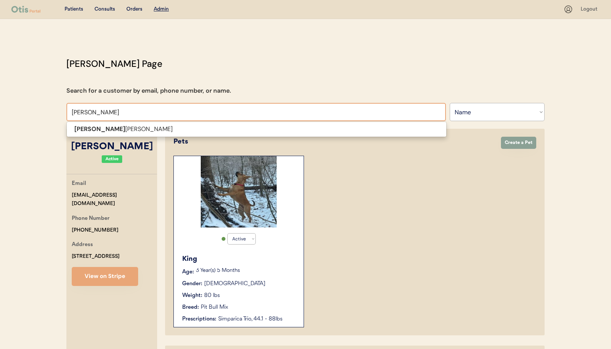
type input "sonya"
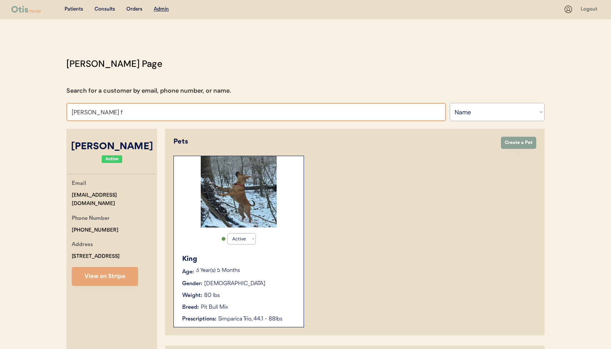
type input "sonya"
type input "sonya wimmer"
type input "sonya sawer"
click at [493, 115] on select "Search By Name Email Phone Number" at bounding box center [496, 112] width 95 height 18
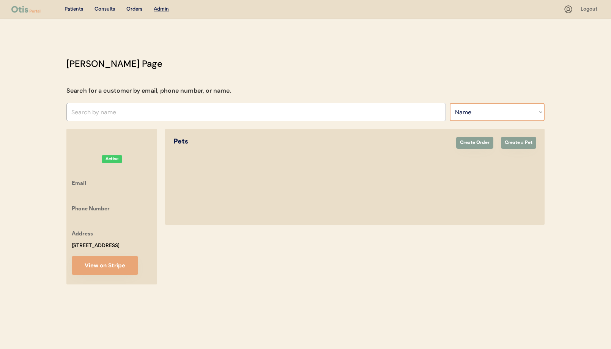
select select ""Email""
click at [449, 103] on select "Search By Name Email Phone Number" at bounding box center [496, 112] width 95 height 18
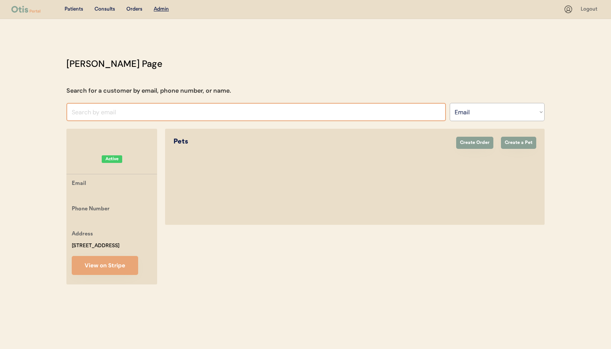
click at [102, 113] on input "input" at bounding box center [255, 112] width 379 height 18
paste input "sonyasawers1502@gmail.com"
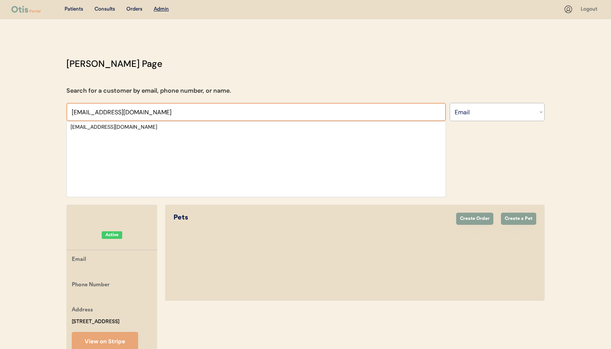
type input "sonyasawers1502@gmail.com"
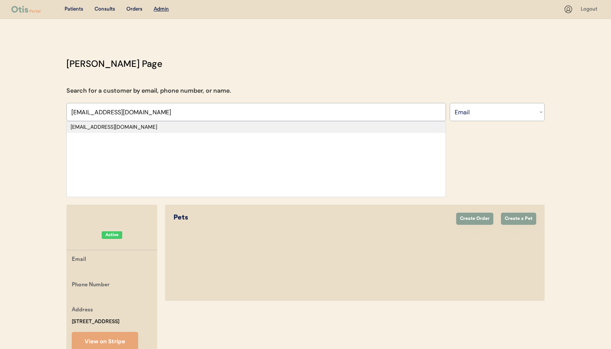
click at [145, 123] on div "sonyasawers1502@gmail.com" at bounding box center [256, 126] width 379 height 11
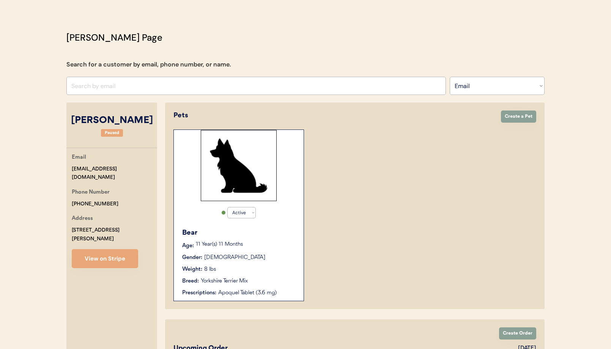
scroll to position [27, 0]
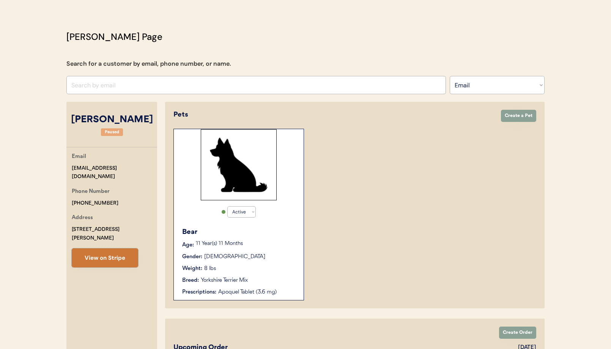
click at [123, 248] on button "View on Stripe" at bounding box center [105, 257] width 66 height 19
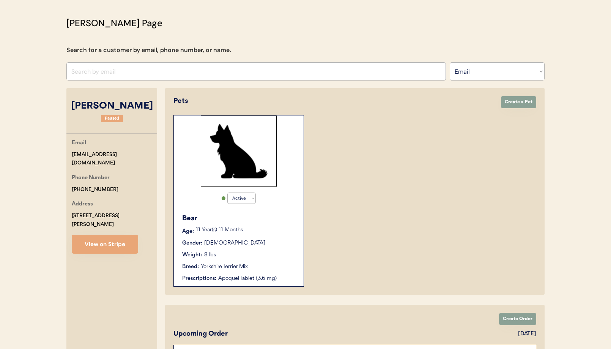
scroll to position [0, 0]
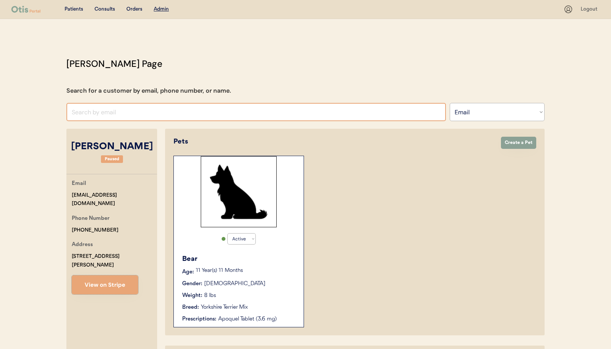
click at [161, 112] on input "input" at bounding box center [255, 112] width 379 height 18
paste input "jenniferkimmel615@gmail.com"
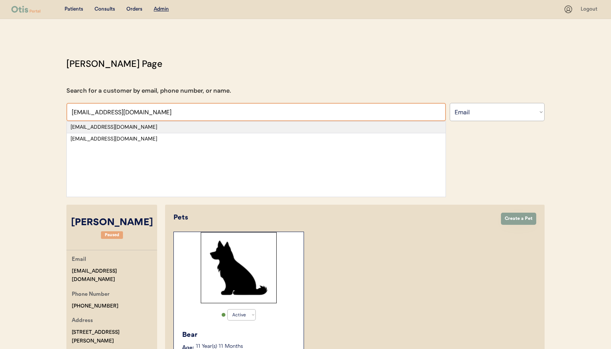
type input "jenniferkimmel615@gmail.com"
click at [141, 129] on div "jenniferkimmel615@gmail.com" at bounding box center [256, 127] width 371 height 8
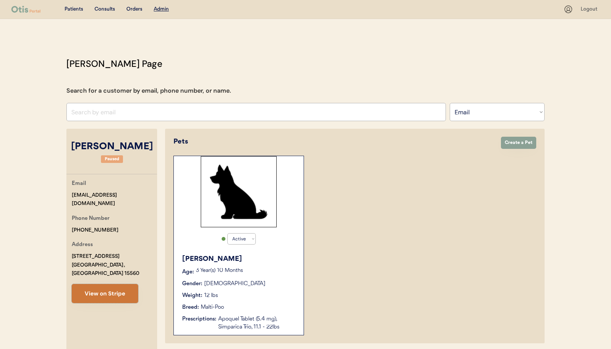
click at [123, 284] on button "View on Stripe" at bounding box center [105, 293] width 66 height 19
click at [489, 114] on select "Search By Name Email Phone Number" at bounding box center [496, 112] width 95 height 18
select select ""Name""
click at [449, 103] on select "Search By Name Email Phone Number" at bounding box center [496, 112] width 95 height 18
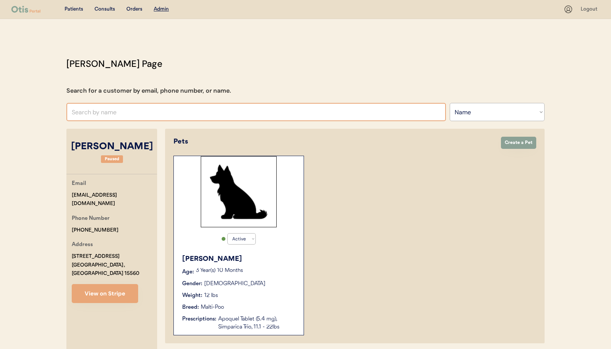
click at [202, 113] on input "text" at bounding box center [255, 112] width 379 height 18
type input "vicmar"
type input "vicmary Bonilla"
type input "vicmary"
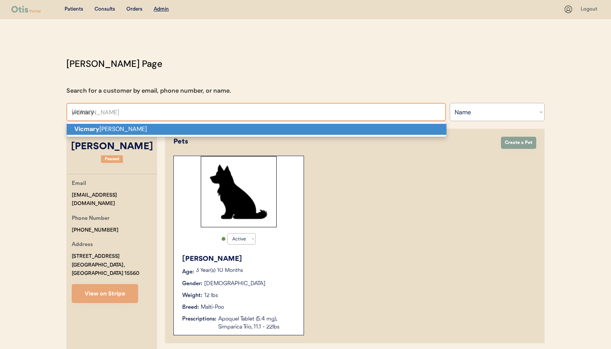
click at [186, 124] on p "Vicmary Bonilla" at bounding box center [256, 129] width 379 height 11
type input "[PERSON_NAME]"
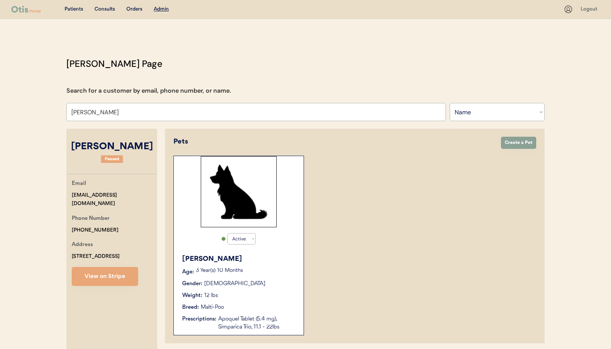
select select "true"
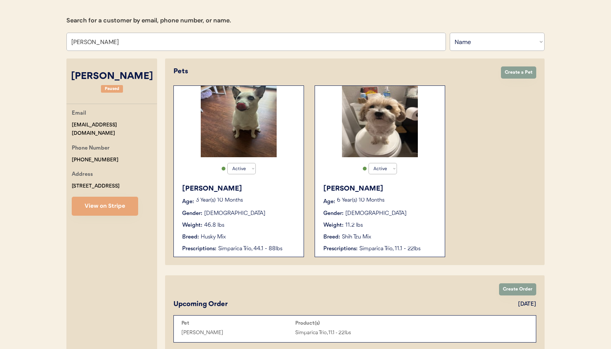
scroll to position [71, 0]
type input "[PERSON_NAME]"
click at [390, 222] on div "Weight: 11.2 lbs" at bounding box center [380, 225] width 114 height 8
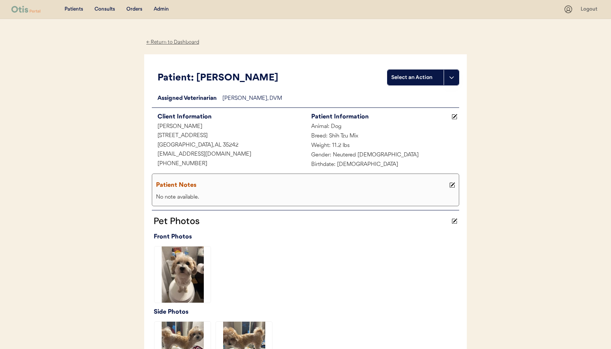
click at [176, 41] on div "← Return to Dashboard" at bounding box center [172, 42] width 57 height 9
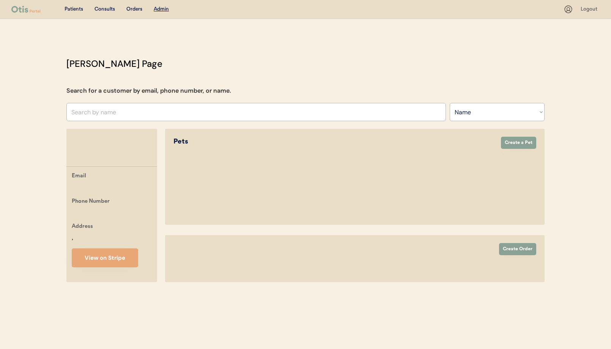
select select ""Name""
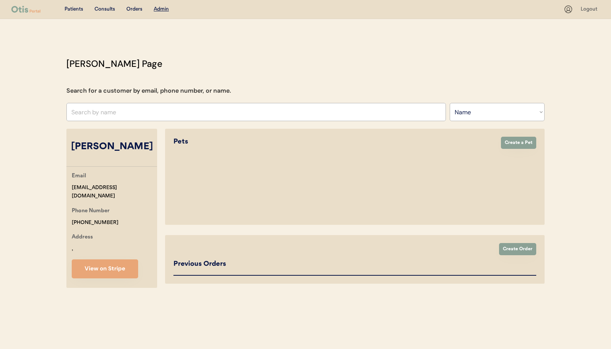
select select "true"
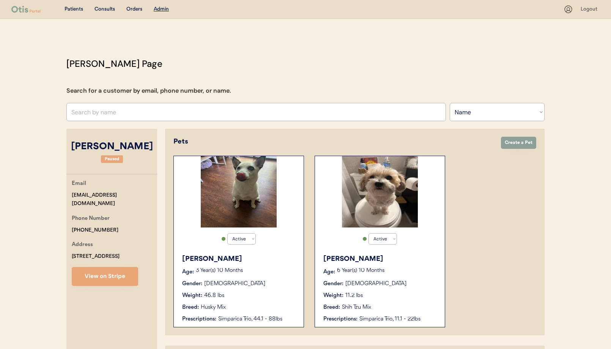
click at [255, 297] on div "Weight: 46.8 lbs" at bounding box center [239, 295] width 114 height 8
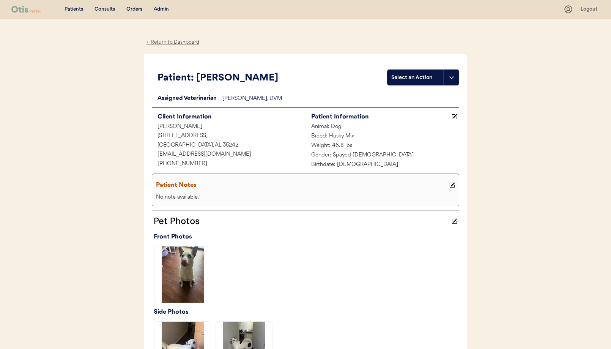
click at [156, 42] on div "← Return to Dashboard" at bounding box center [172, 42] width 57 height 9
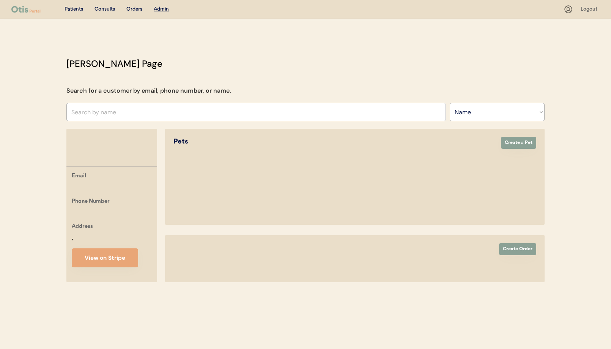
select select ""Name""
select select "true"
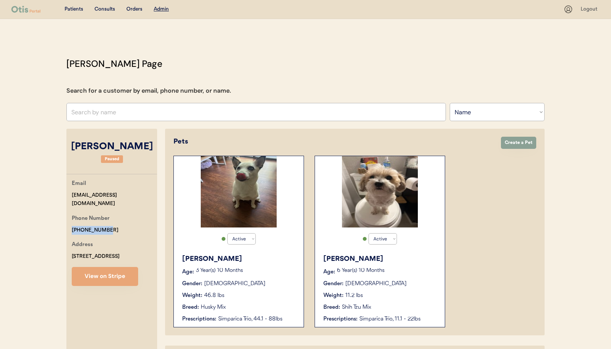
drag, startPoint x: 110, startPoint y: 222, endPoint x: 70, endPoint y: 218, distance: 40.4
copy div "[PHONE_NUMBER]"
click at [116, 115] on input "text" at bounding box center [255, 112] width 379 height 18
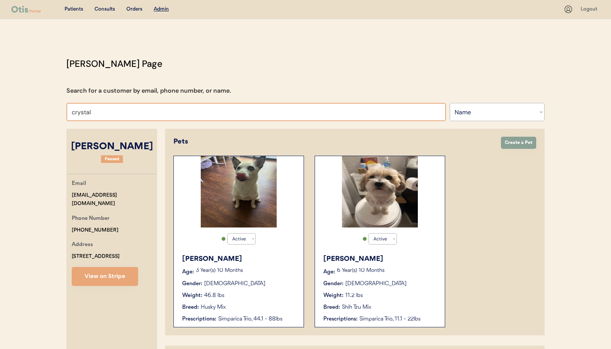
type input "crystal"
type input "[PERSON_NAME]"
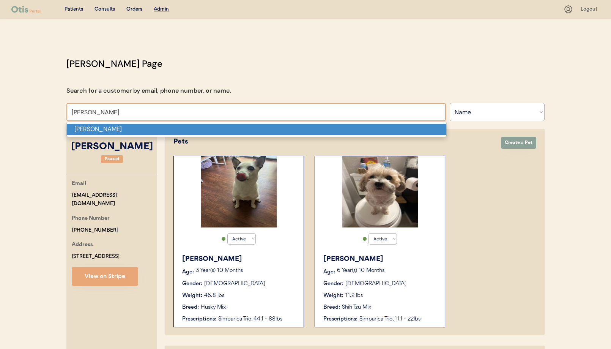
click at [115, 130] on p "[PERSON_NAME]" at bounding box center [256, 129] width 379 height 11
type input "[PERSON_NAME]"
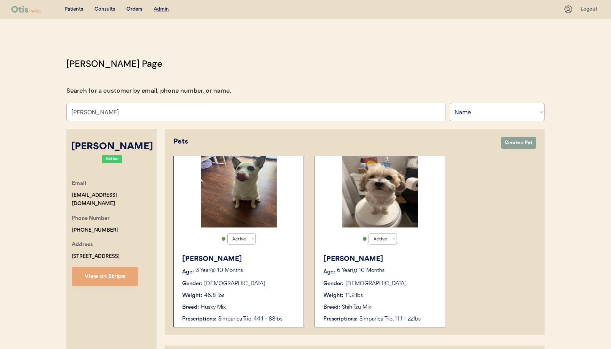
select select "true"
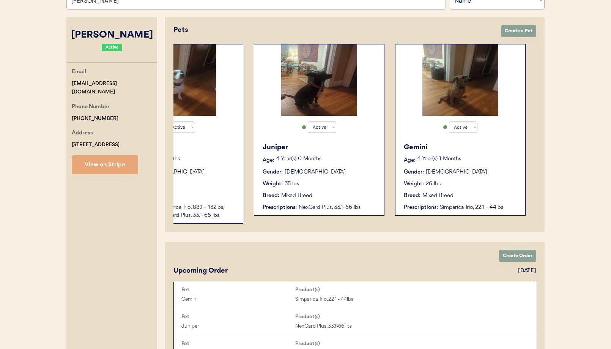
scroll to position [88, 0]
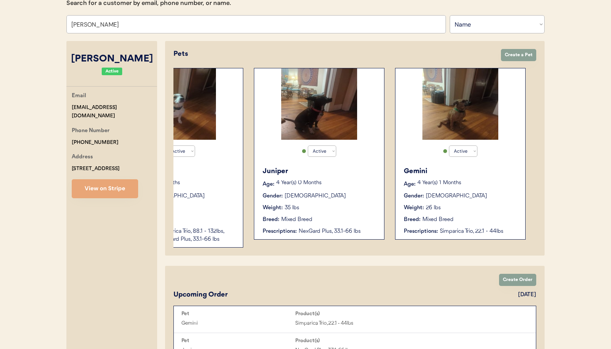
type input "[PERSON_NAME]"
click at [96, 196] on button "View on Stripe" at bounding box center [105, 188] width 66 height 19
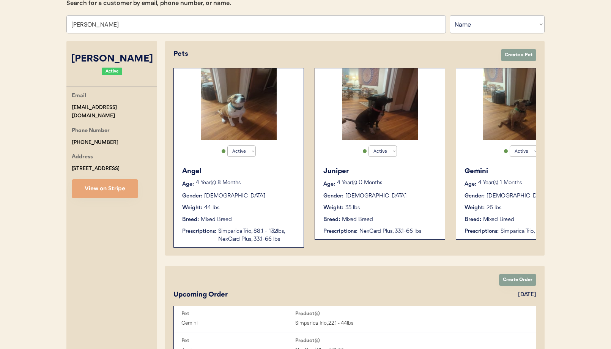
scroll to position [0, 61]
